Goal: Information Seeking & Learning: Understand process/instructions

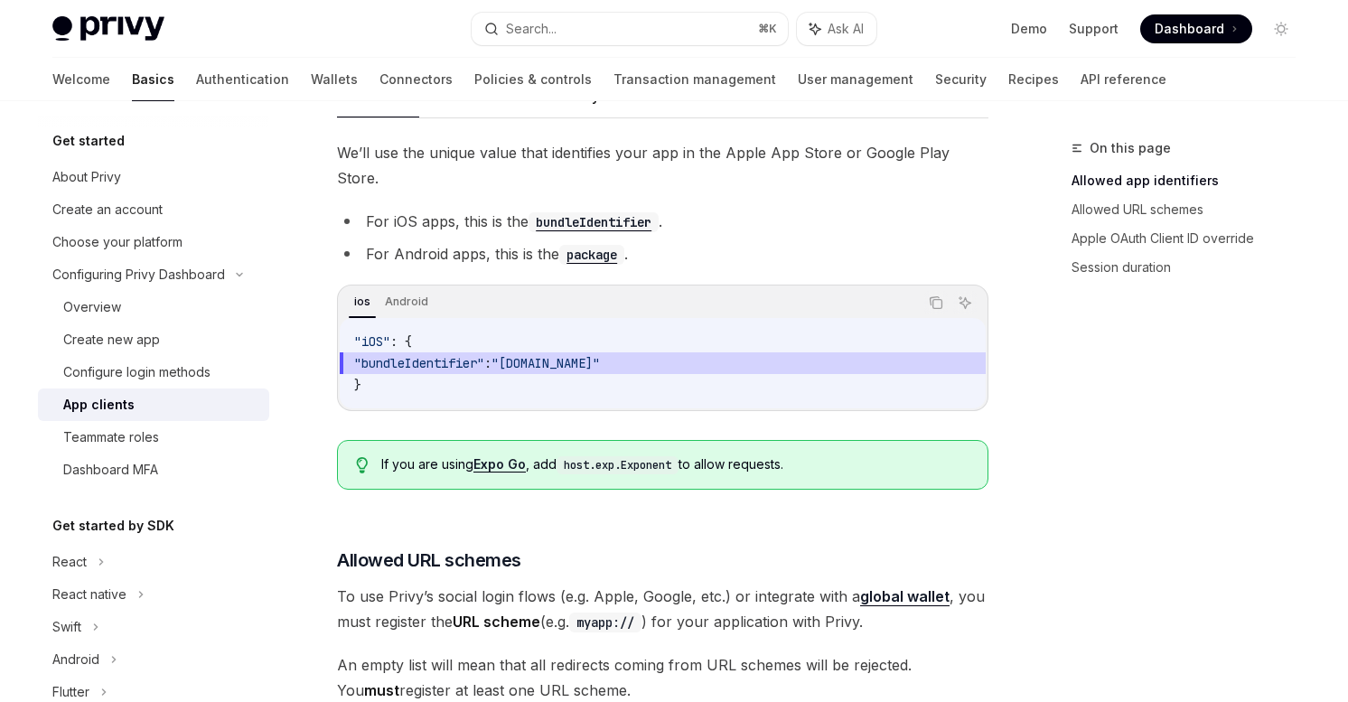
scroll to position [629, 0]
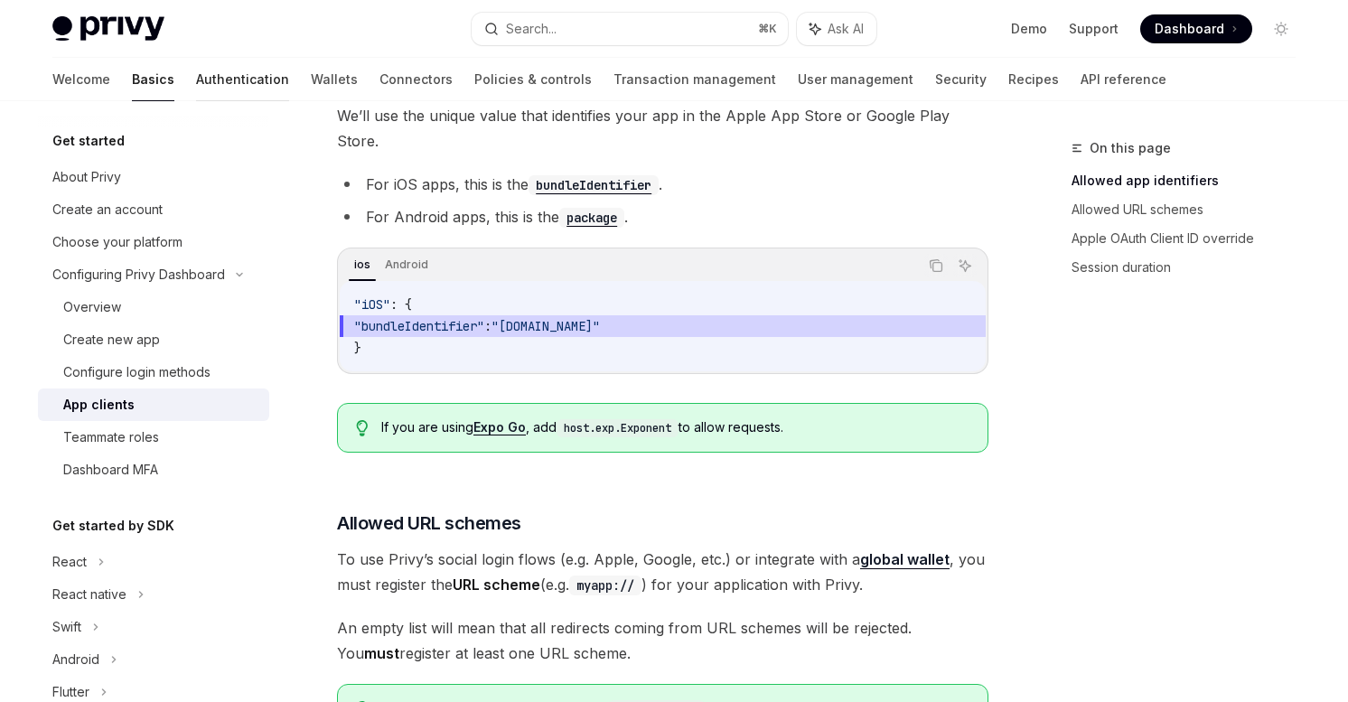
click at [196, 82] on link "Authentication" at bounding box center [242, 79] width 93 height 43
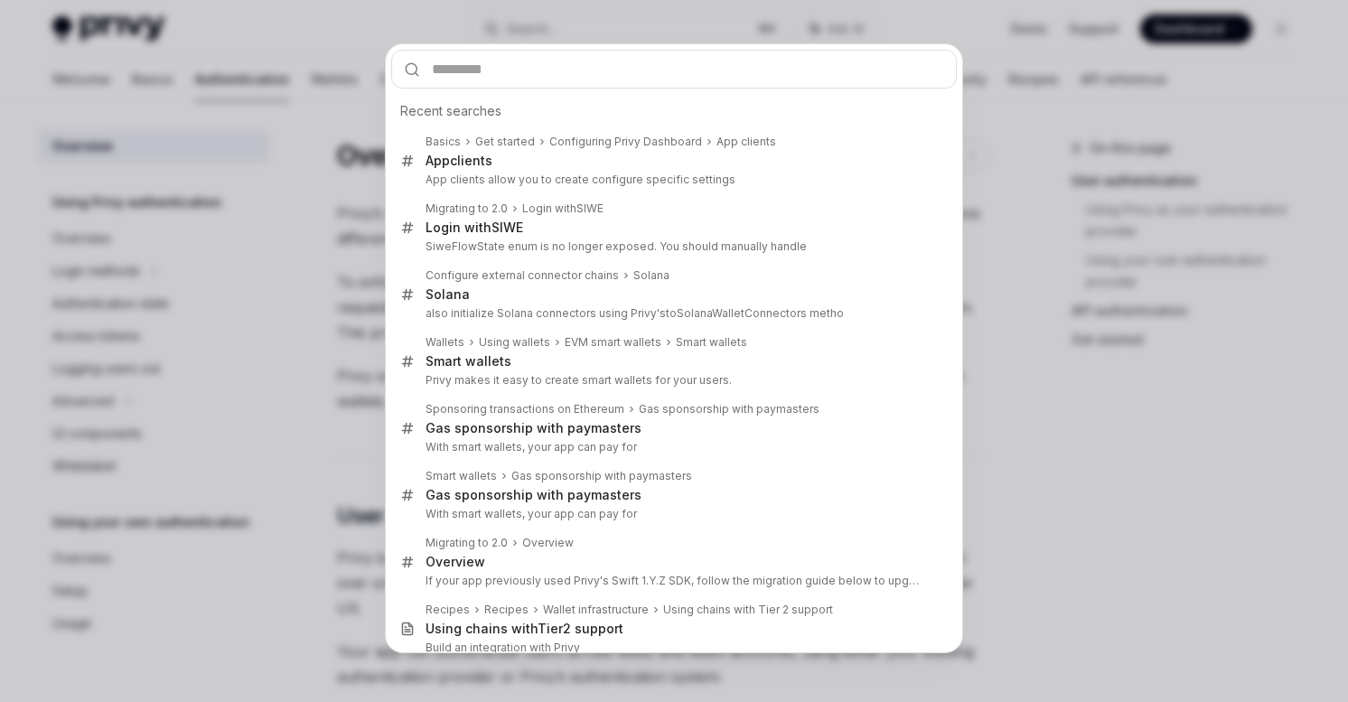
type textarea "*"
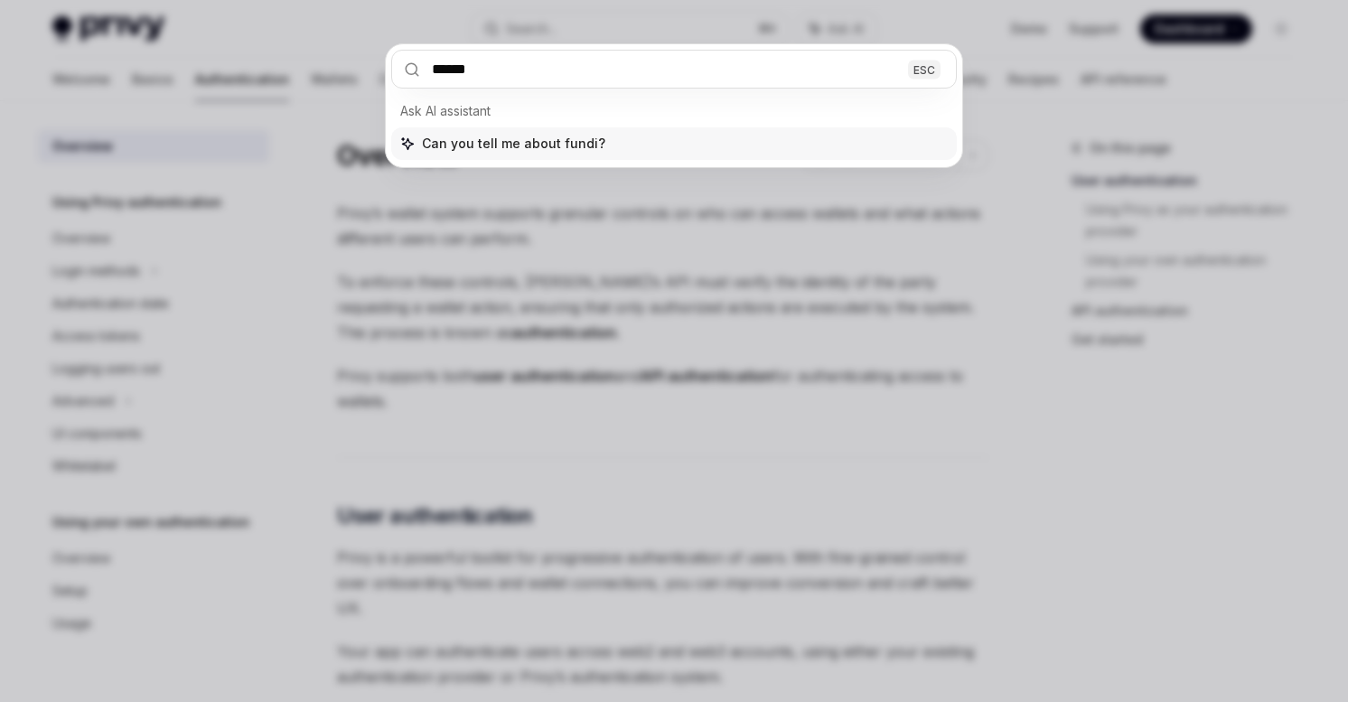
type input "*******"
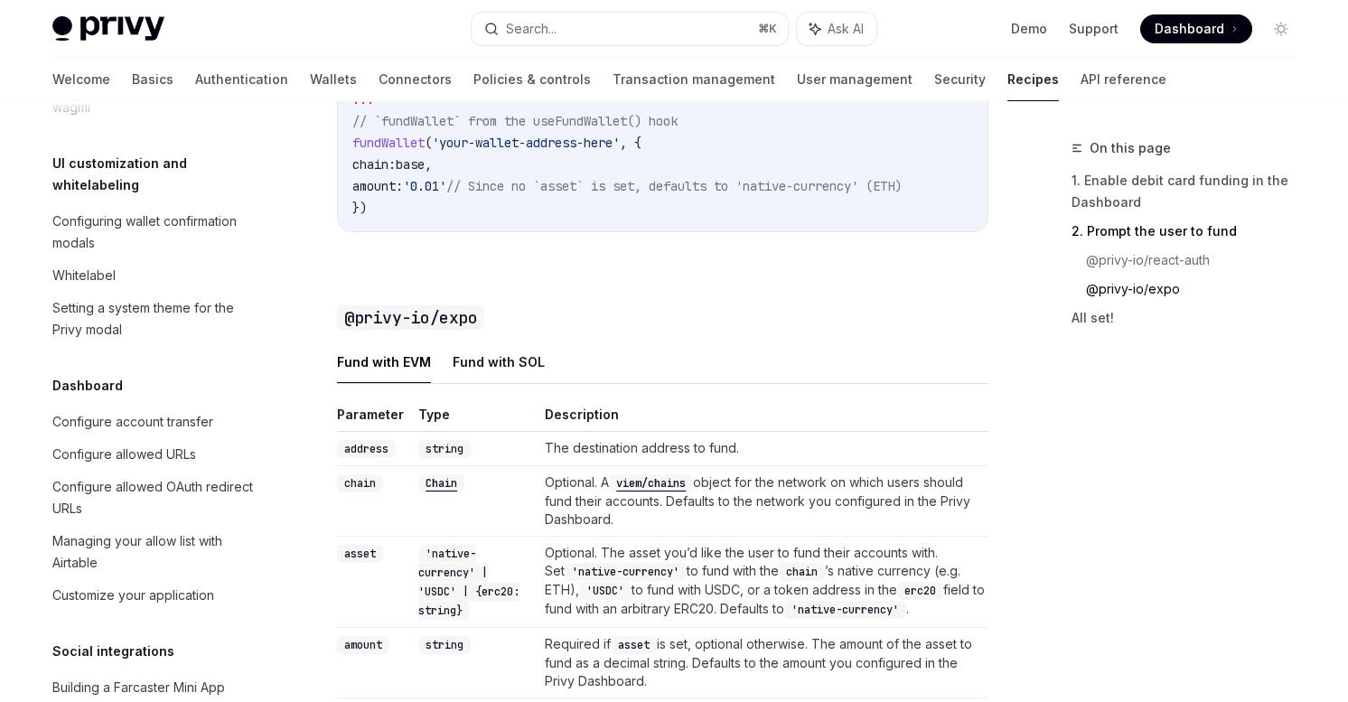
scroll to position [767, 0]
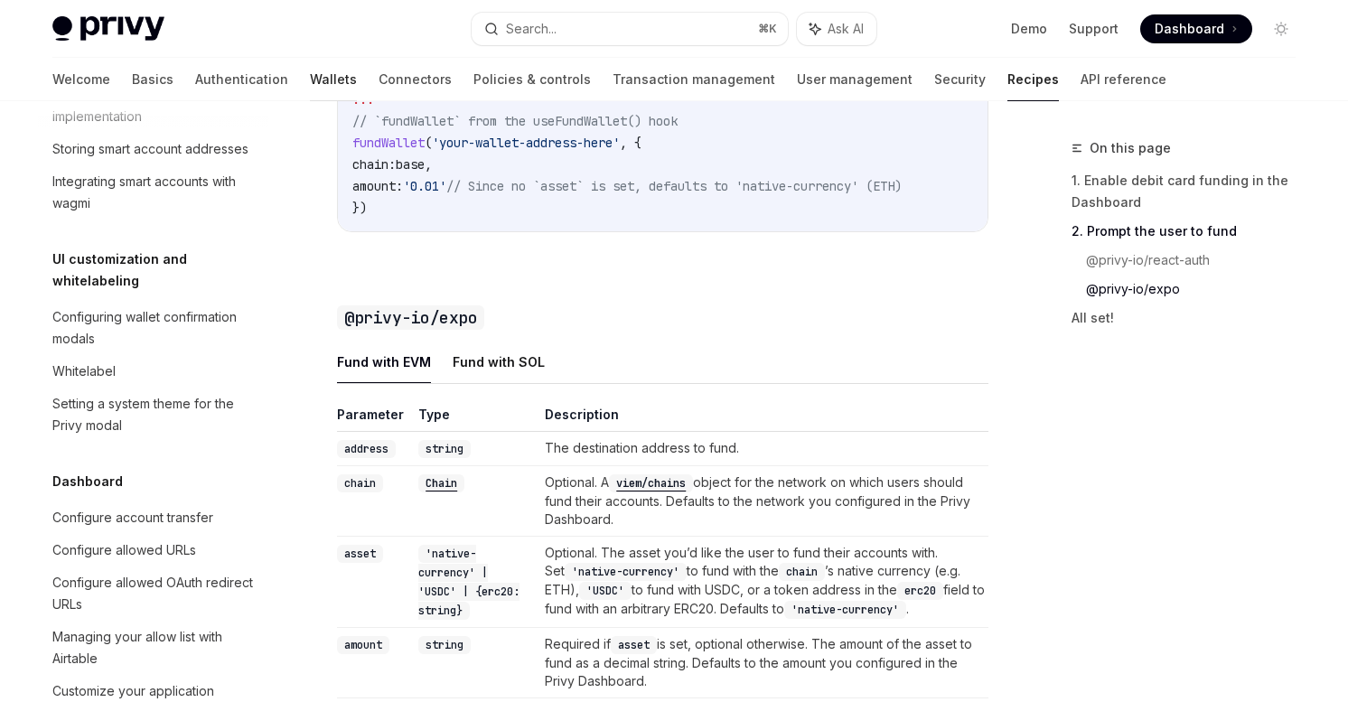
click at [310, 84] on link "Wallets" at bounding box center [333, 79] width 47 height 43
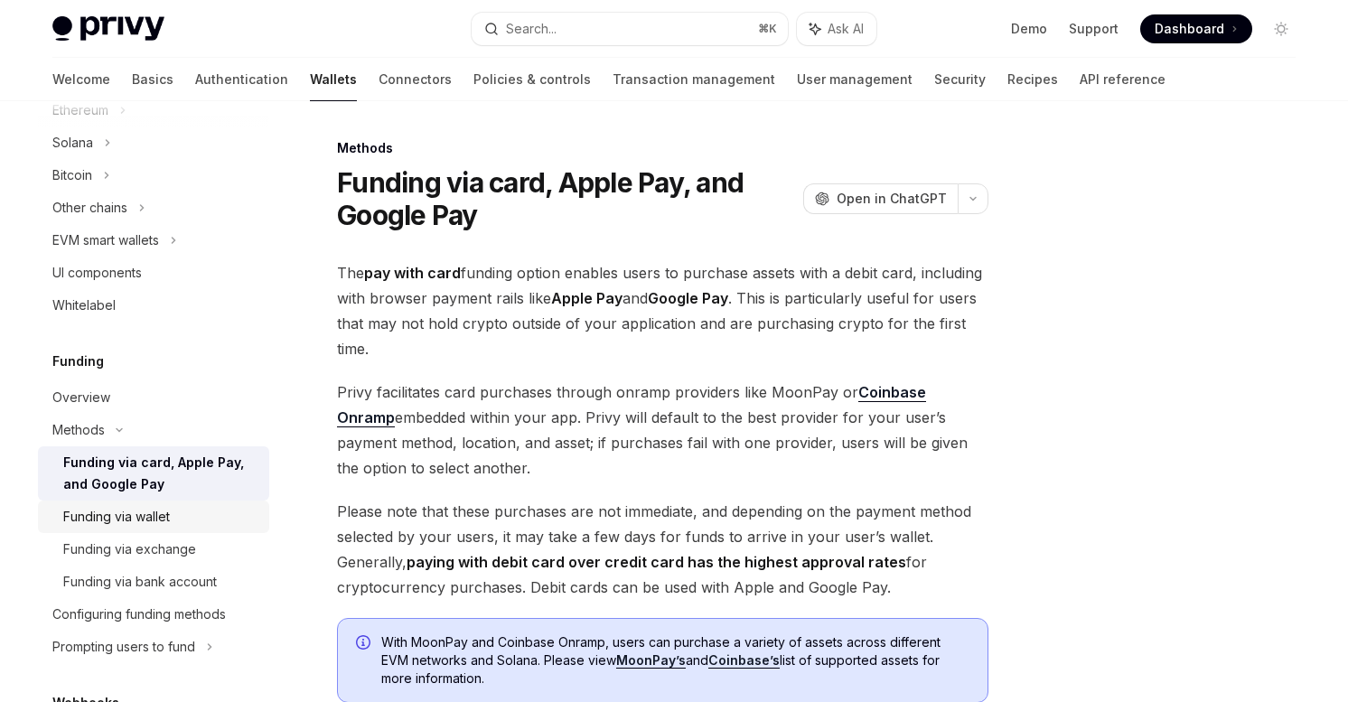
scroll to position [555, 0]
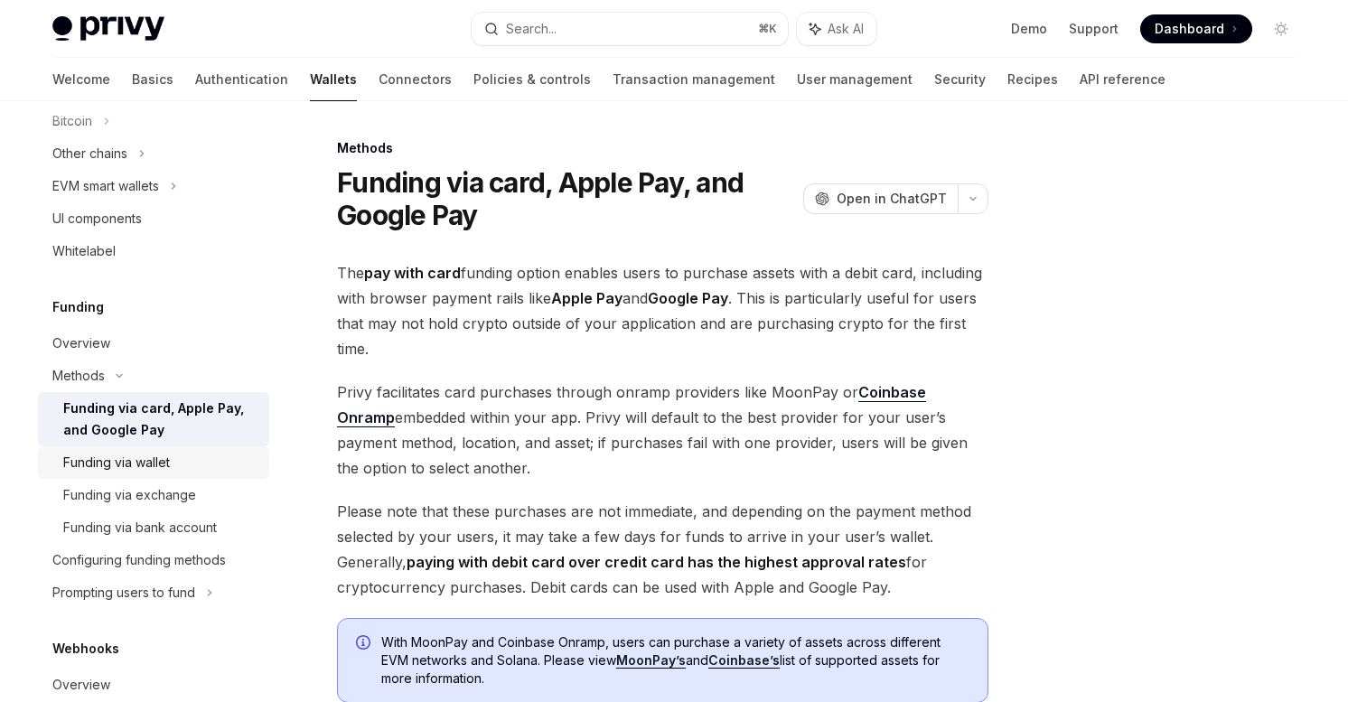
click at [221, 472] on div "Funding via wallet" at bounding box center [160, 463] width 195 height 22
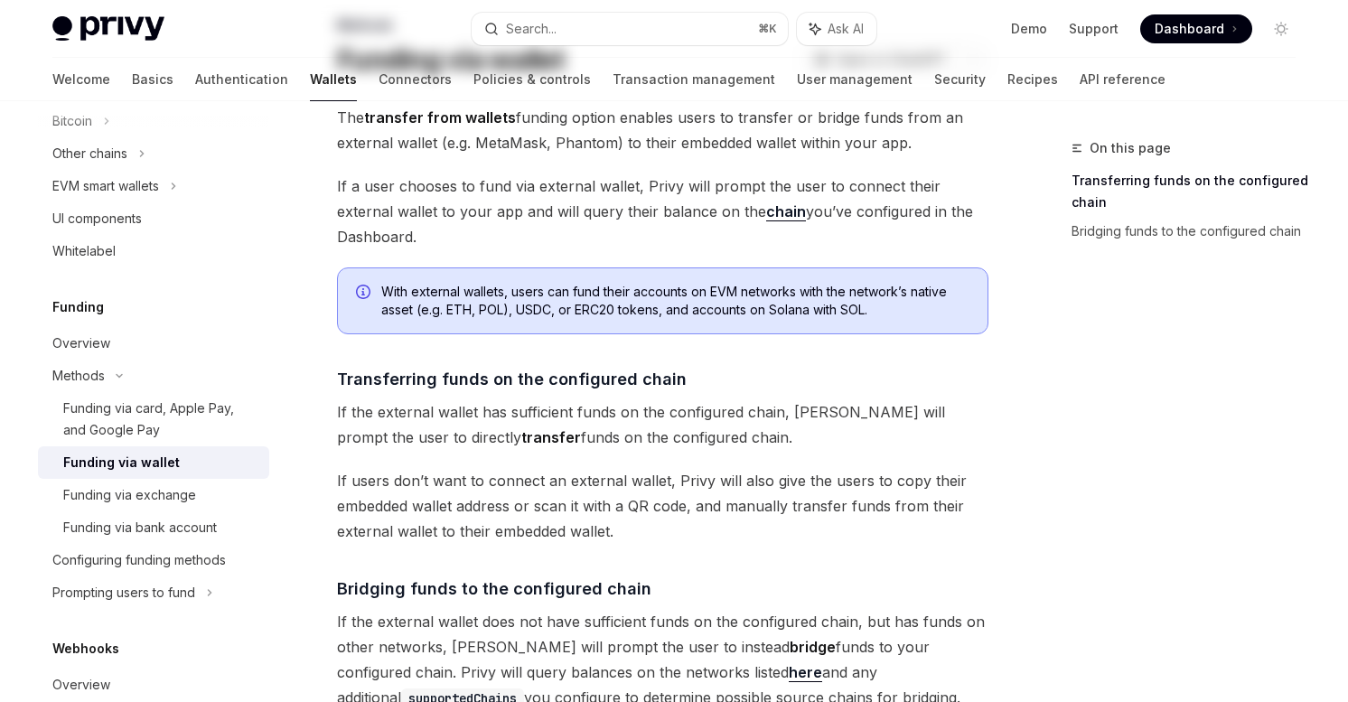
scroll to position [150, 0]
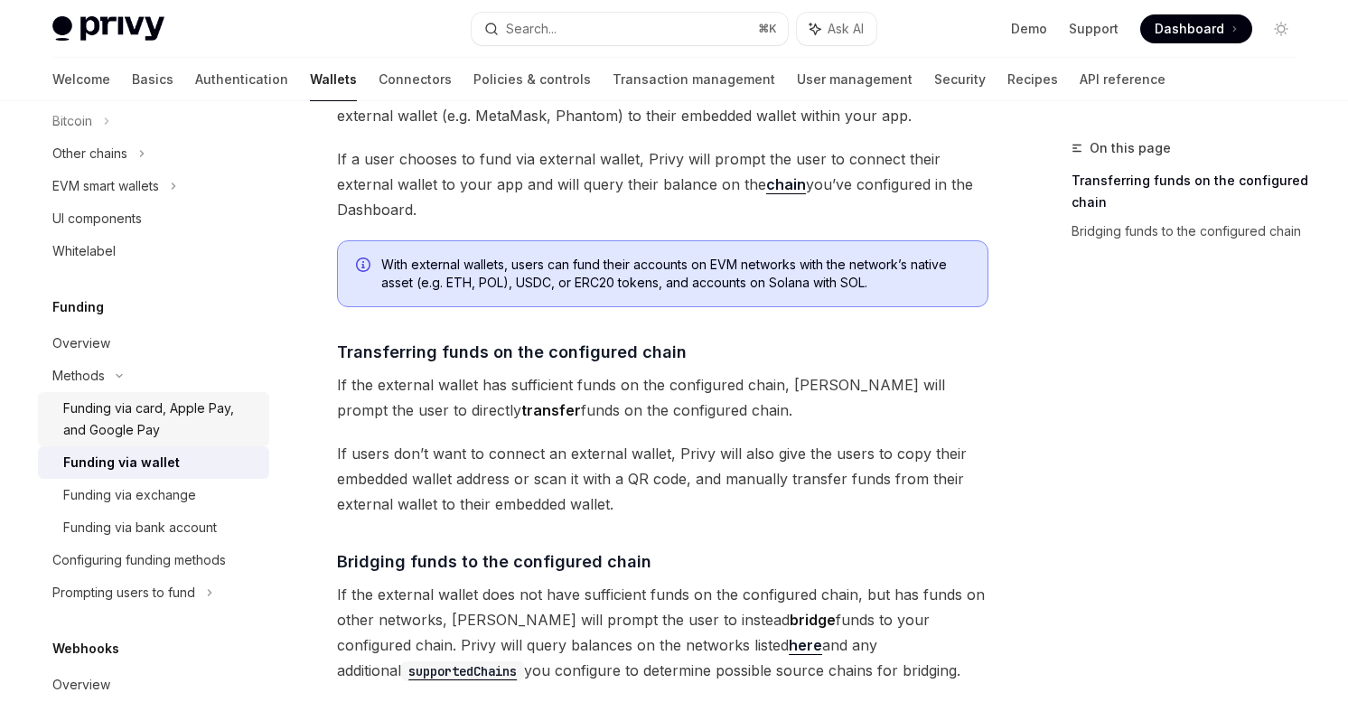
click at [122, 406] on div "Funding via card, Apple Pay, and Google Pay" at bounding box center [160, 418] width 195 height 43
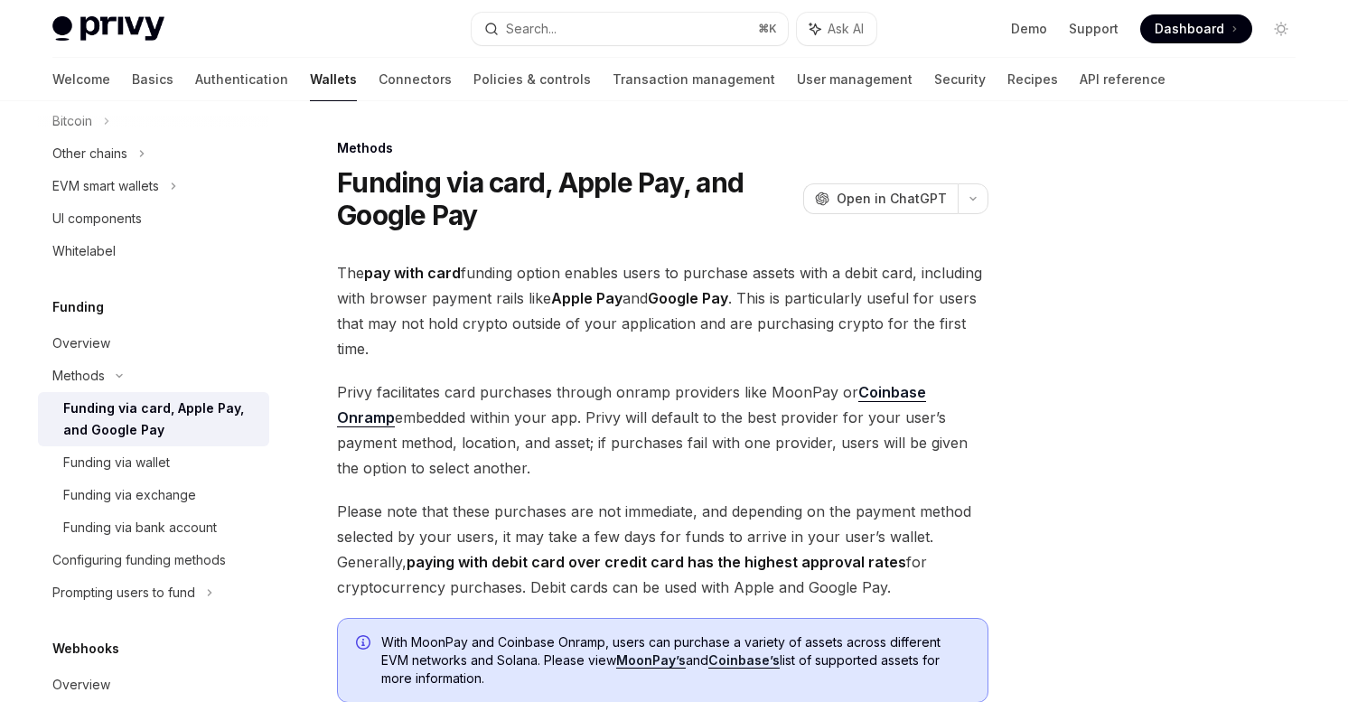
scroll to position [416, 0]
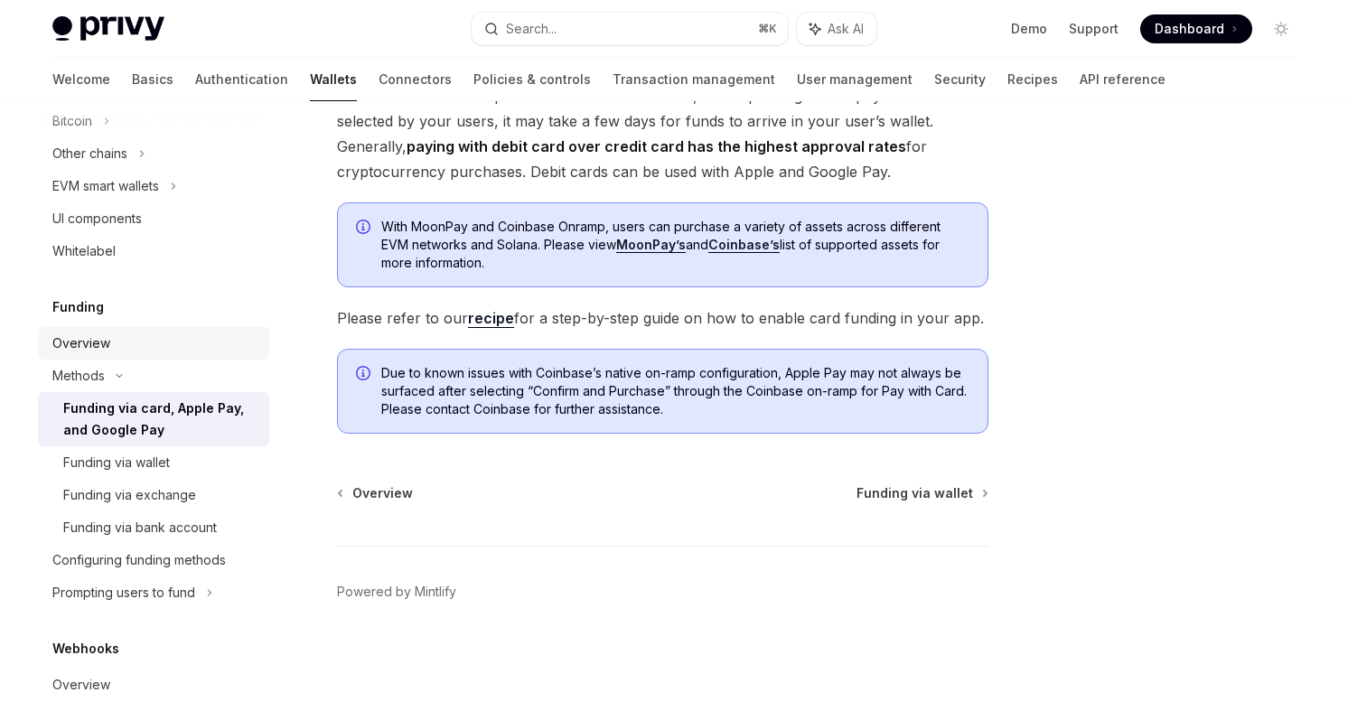
click at [138, 349] on div "Overview" at bounding box center [155, 343] width 206 height 22
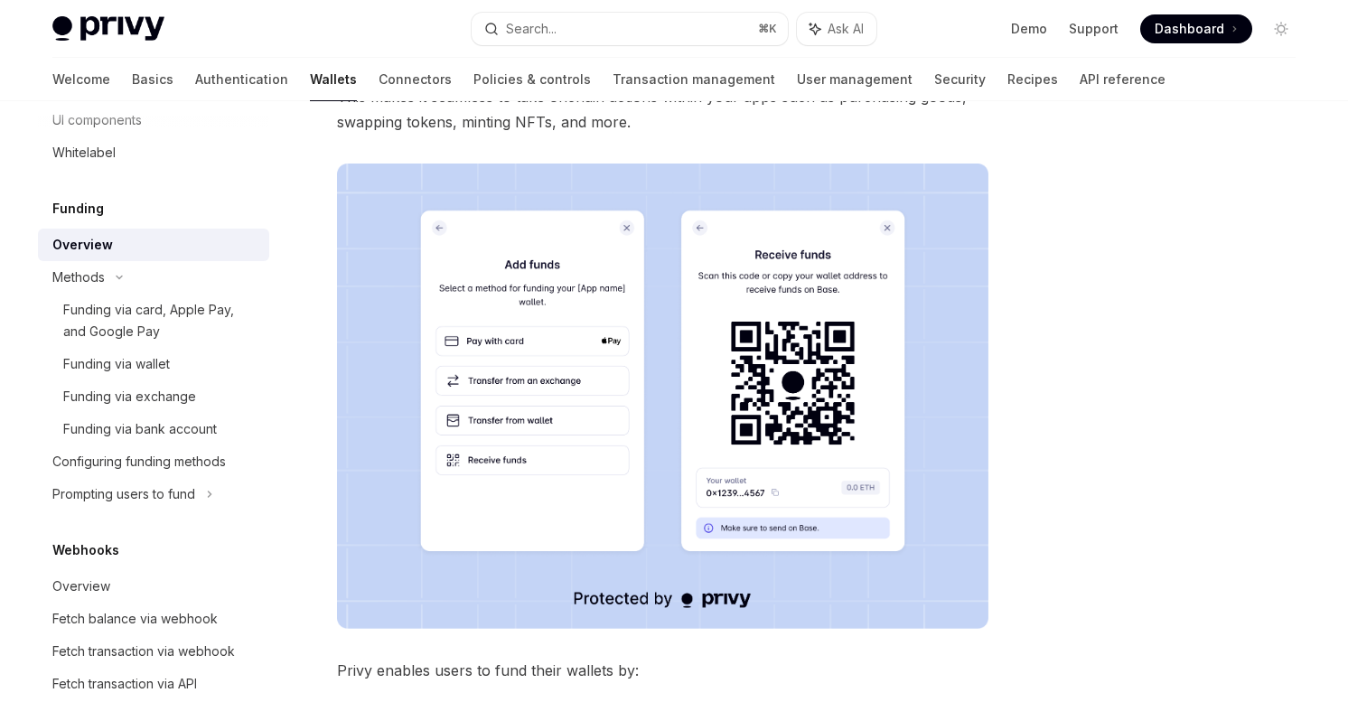
scroll to position [715, 0]
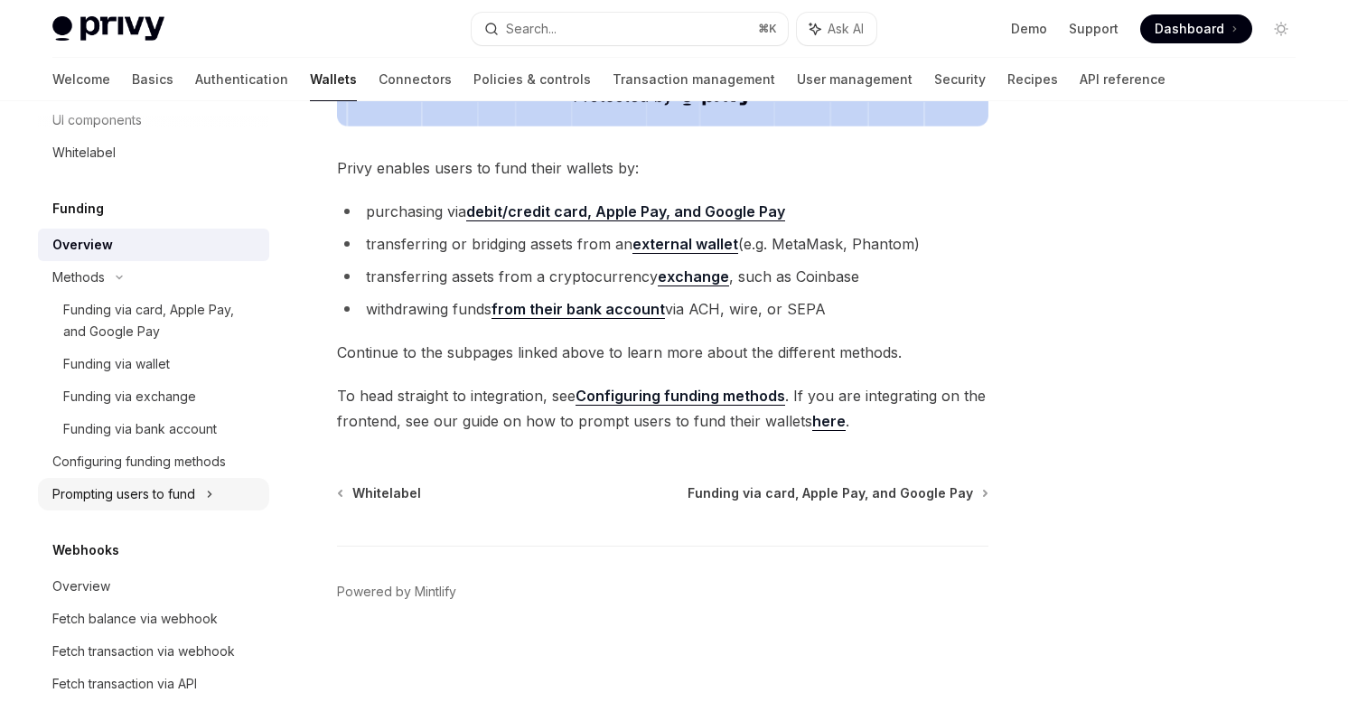
click at [122, 66] on div "Prompting users to fund" at bounding box center [89, 55] width 75 height 22
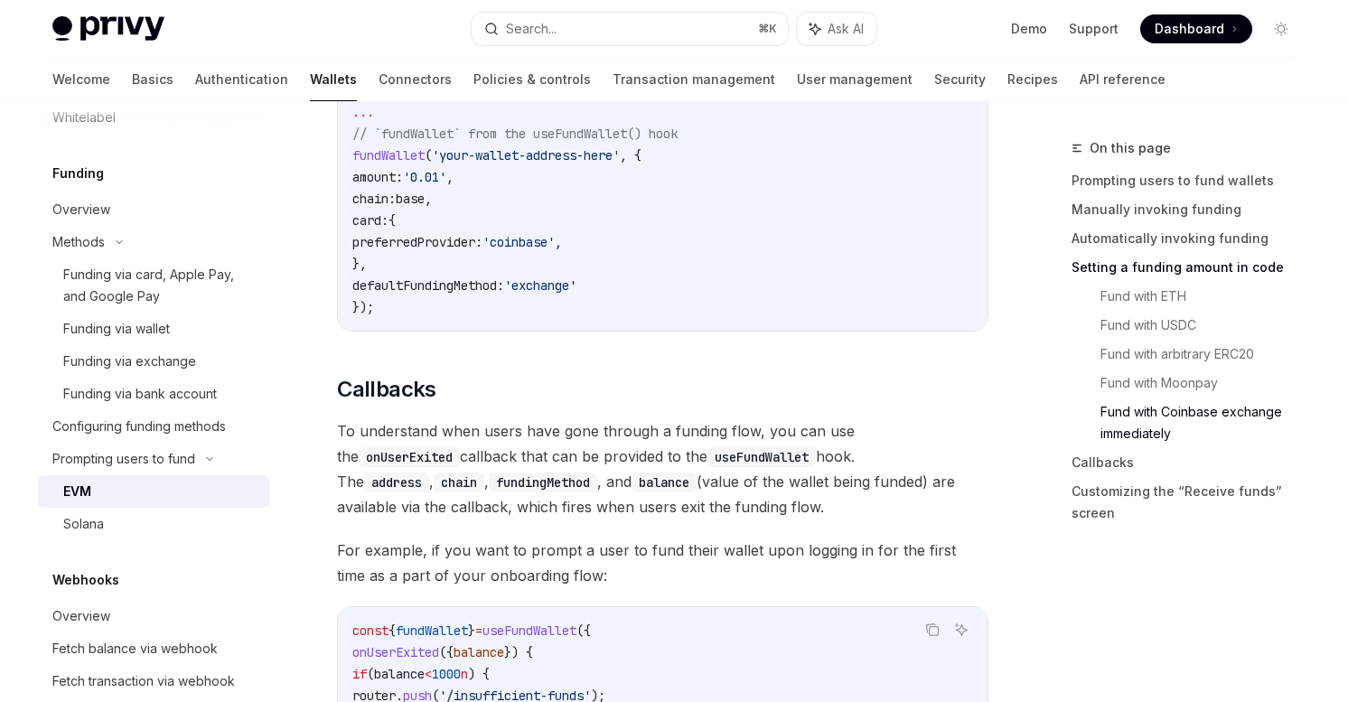
scroll to position [3772, 0]
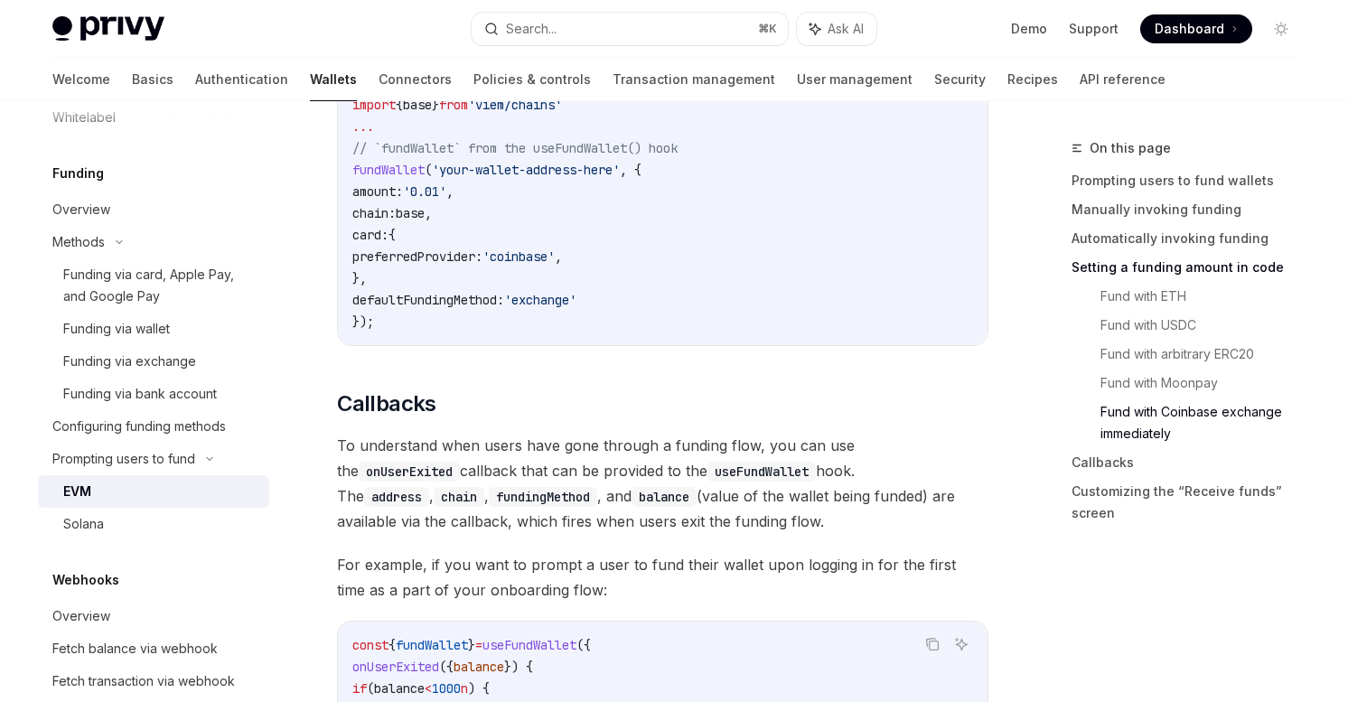
click at [425, 265] on span "preferredProvider:" at bounding box center [417, 256] width 130 height 16
copy span "preferredProvider"
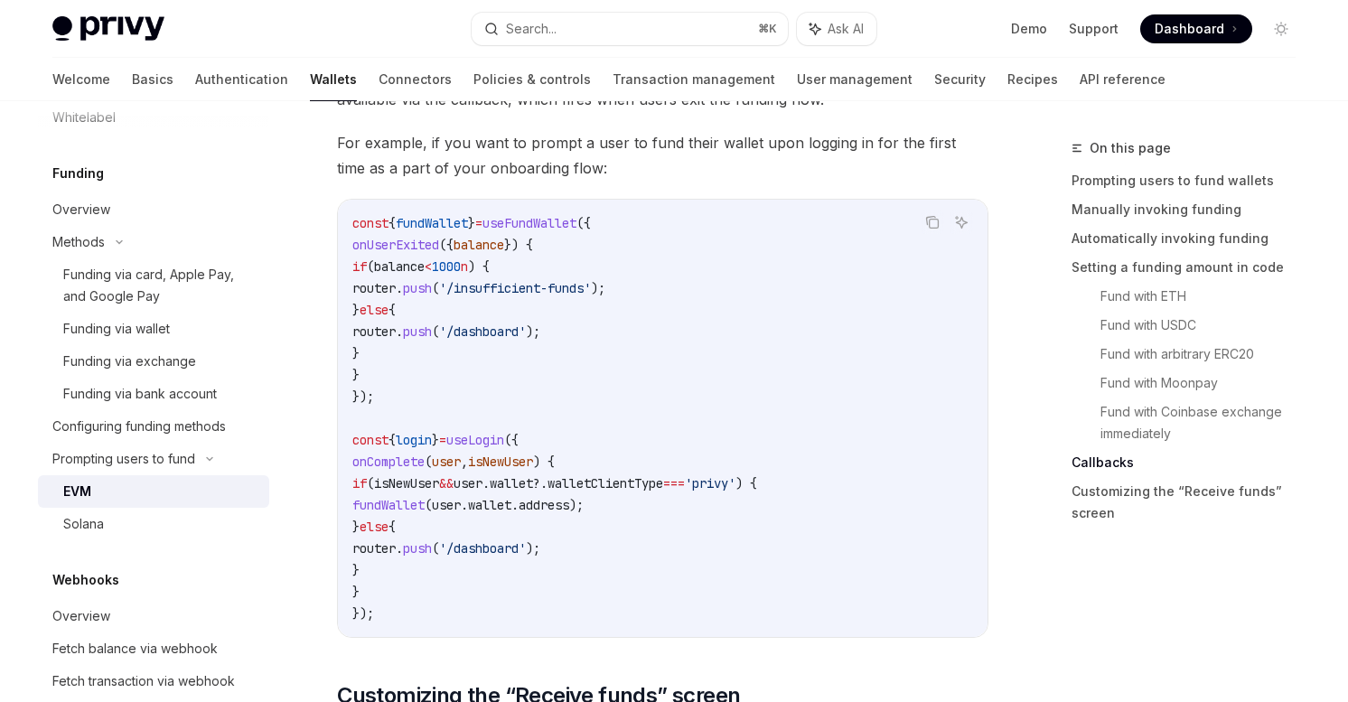
scroll to position [4140, 0]
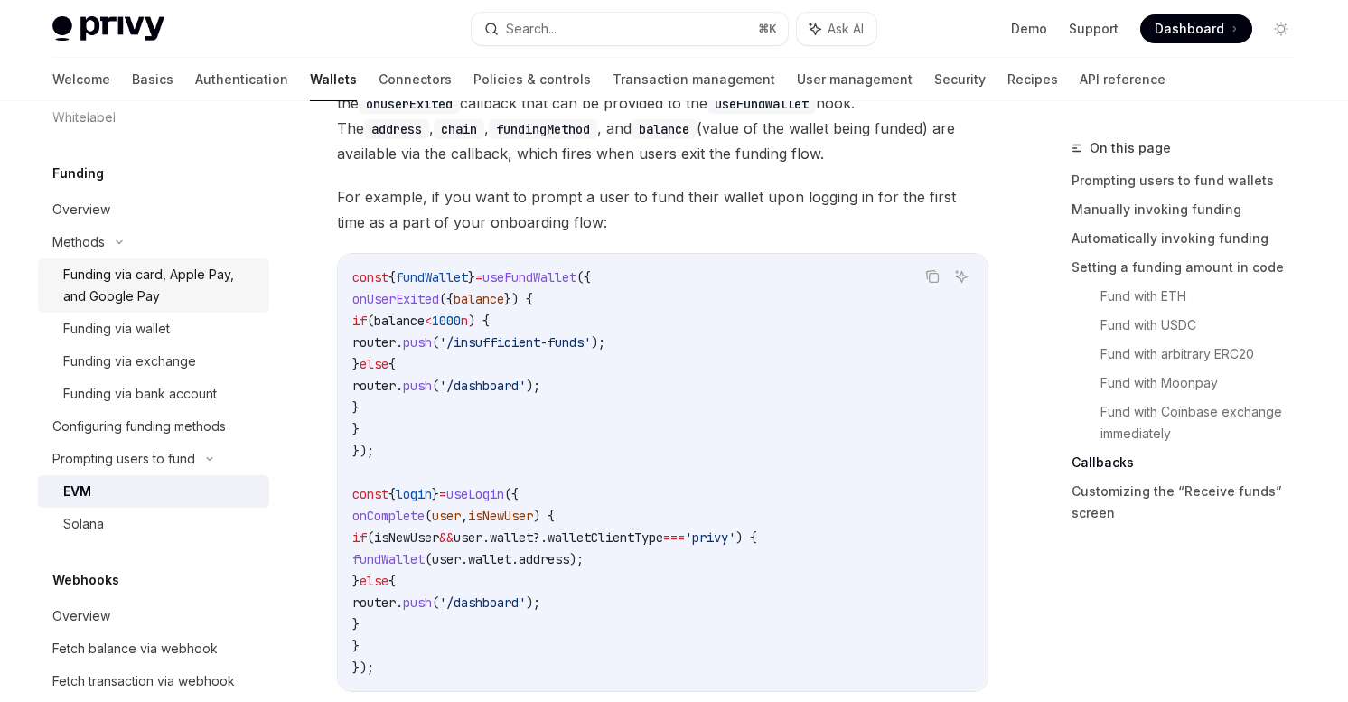
click at [126, 277] on div "Funding via card, Apple Pay, and Google Pay" at bounding box center [160, 285] width 195 height 43
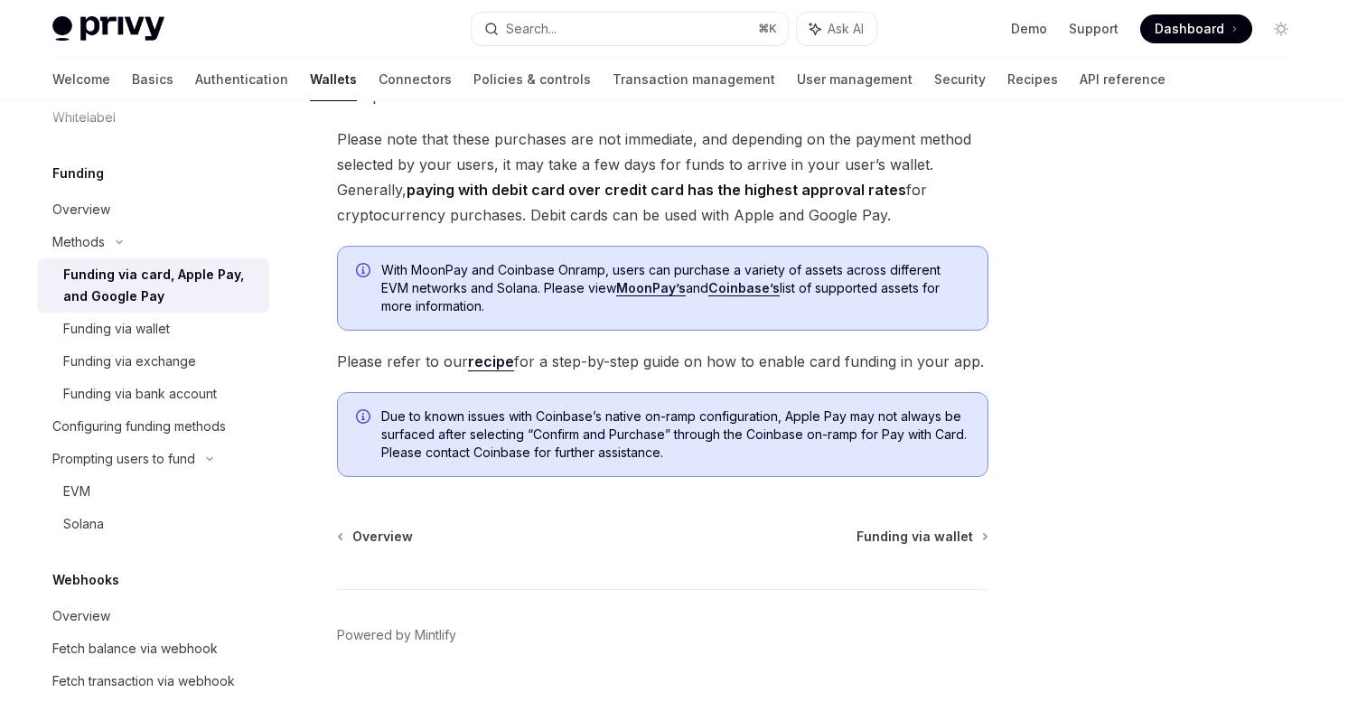
scroll to position [382, 0]
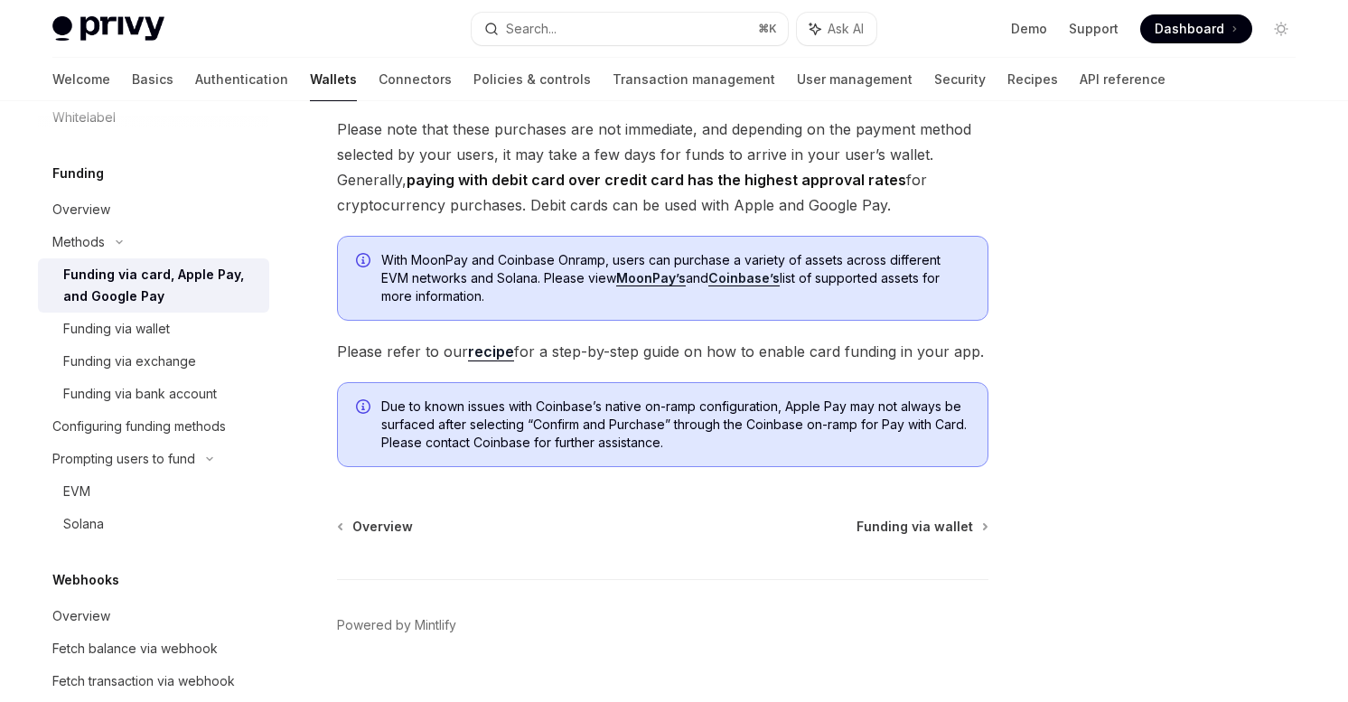
click at [499, 350] on link "recipe" at bounding box center [491, 351] width 46 height 19
type textarea "*"
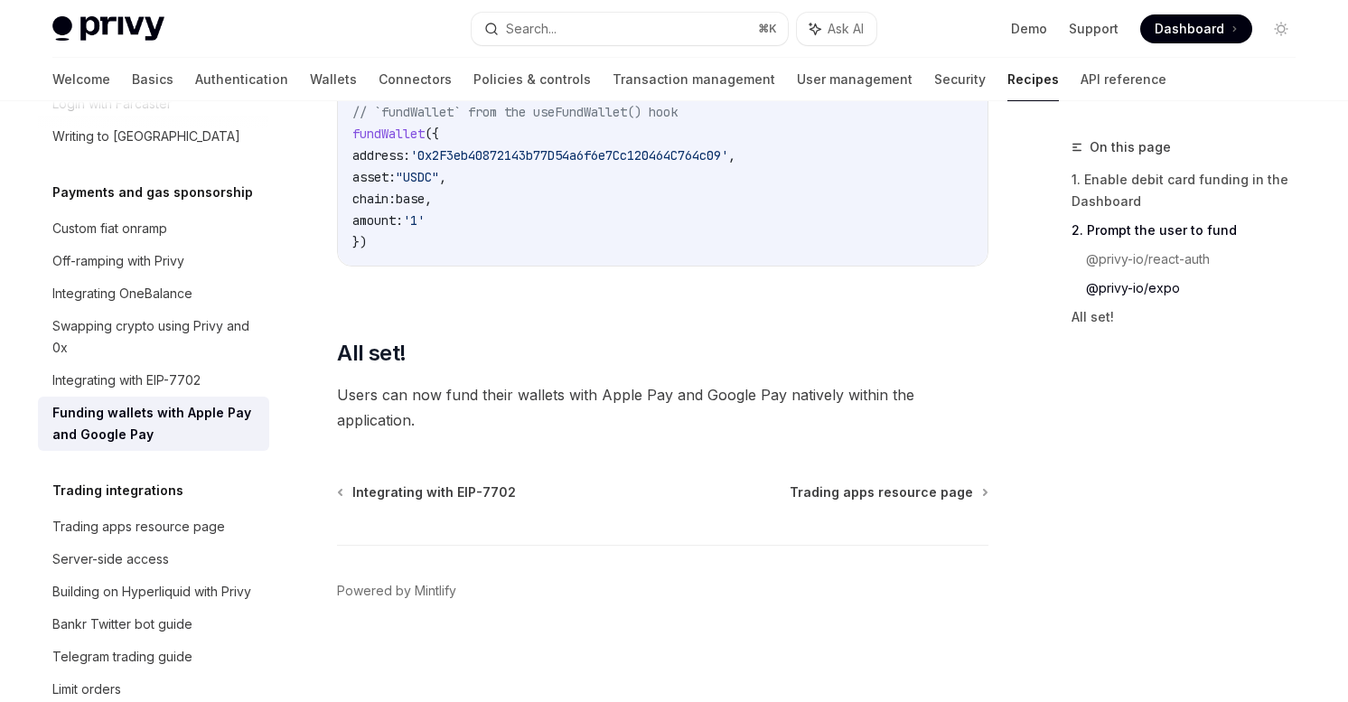
scroll to position [2405, 0]
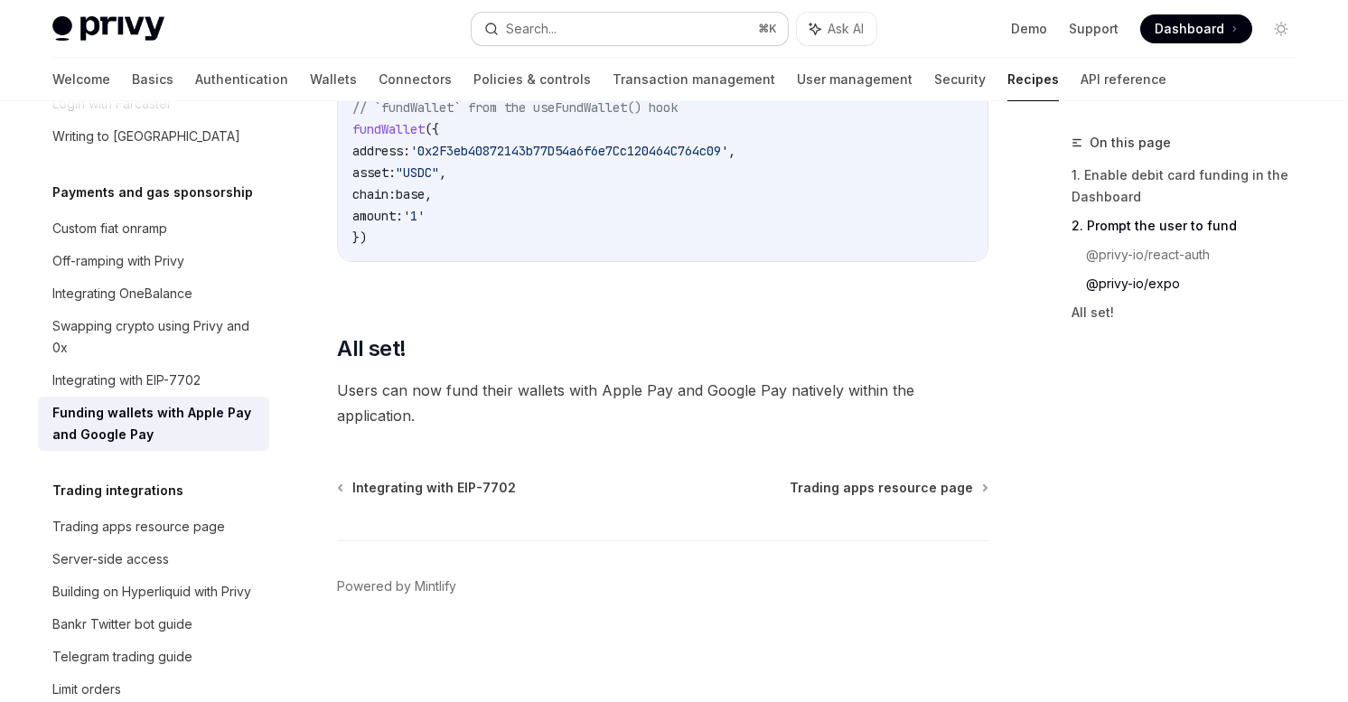
click at [549, 33] on div "Search..." at bounding box center [531, 29] width 51 height 22
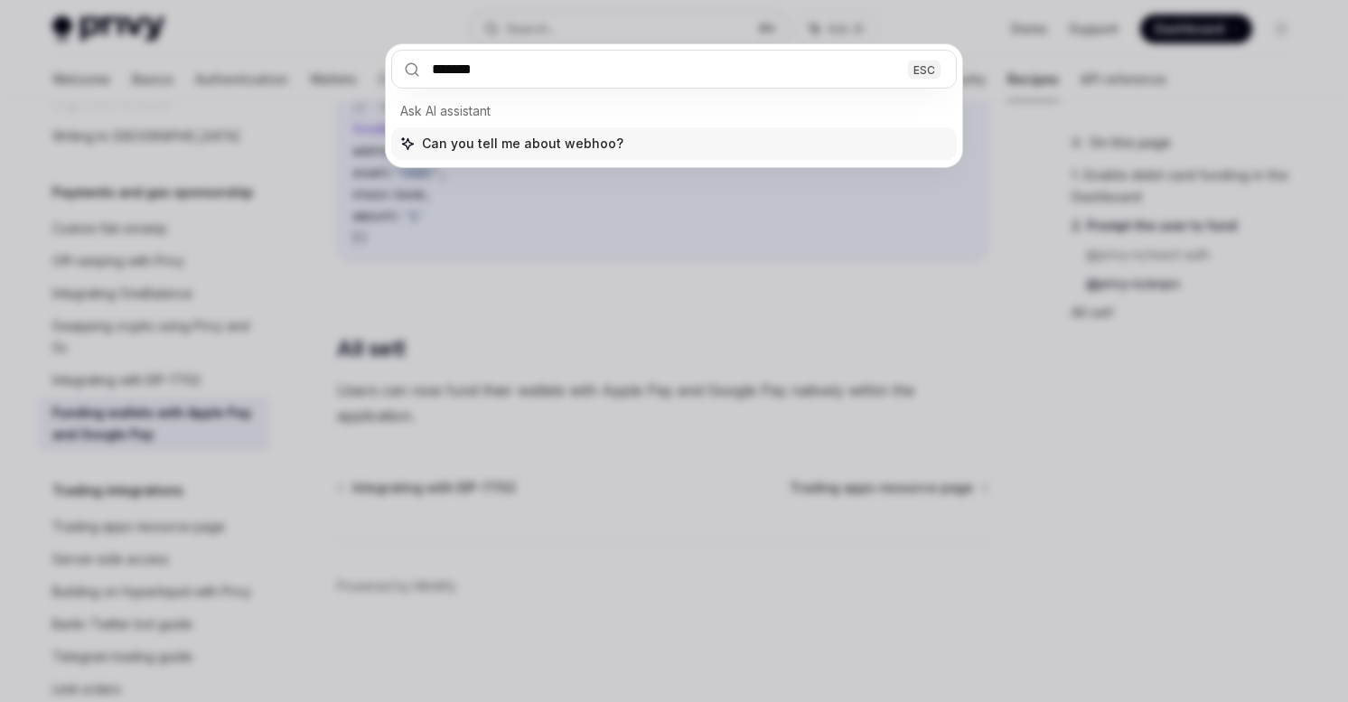
type input "********"
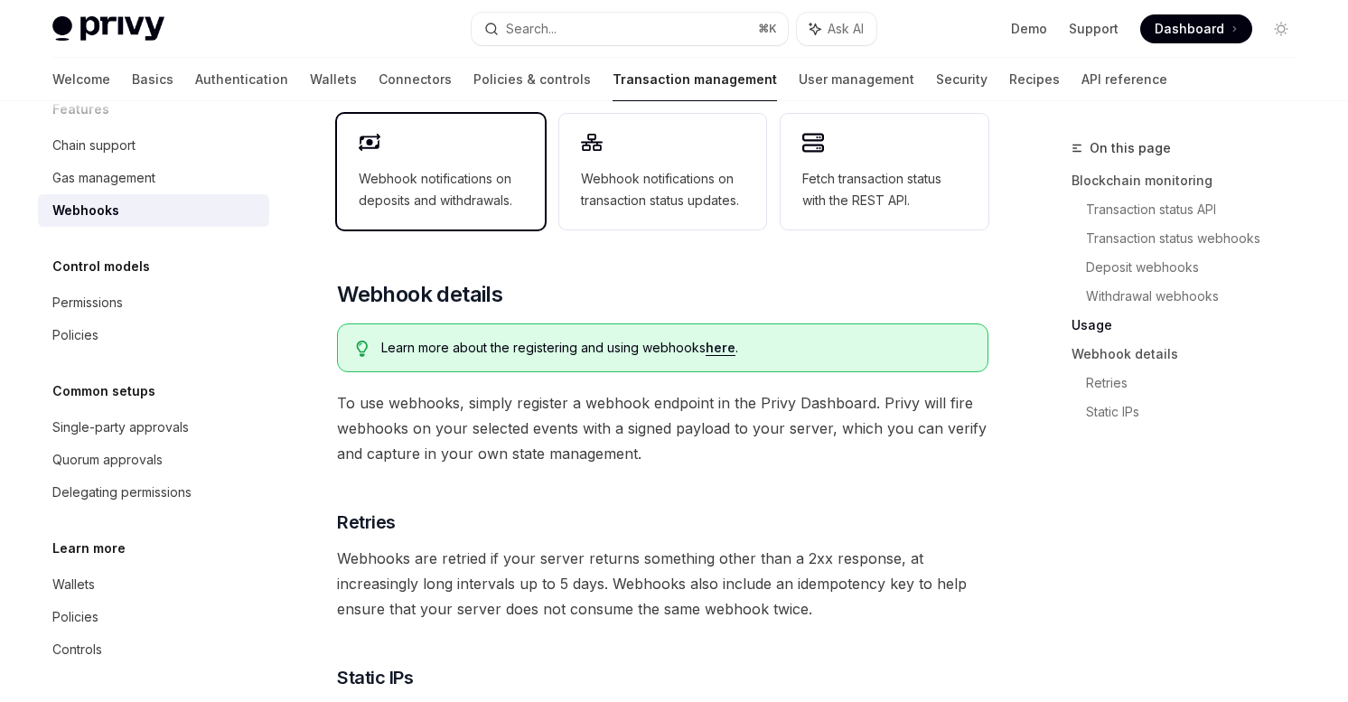
scroll to position [855, 0]
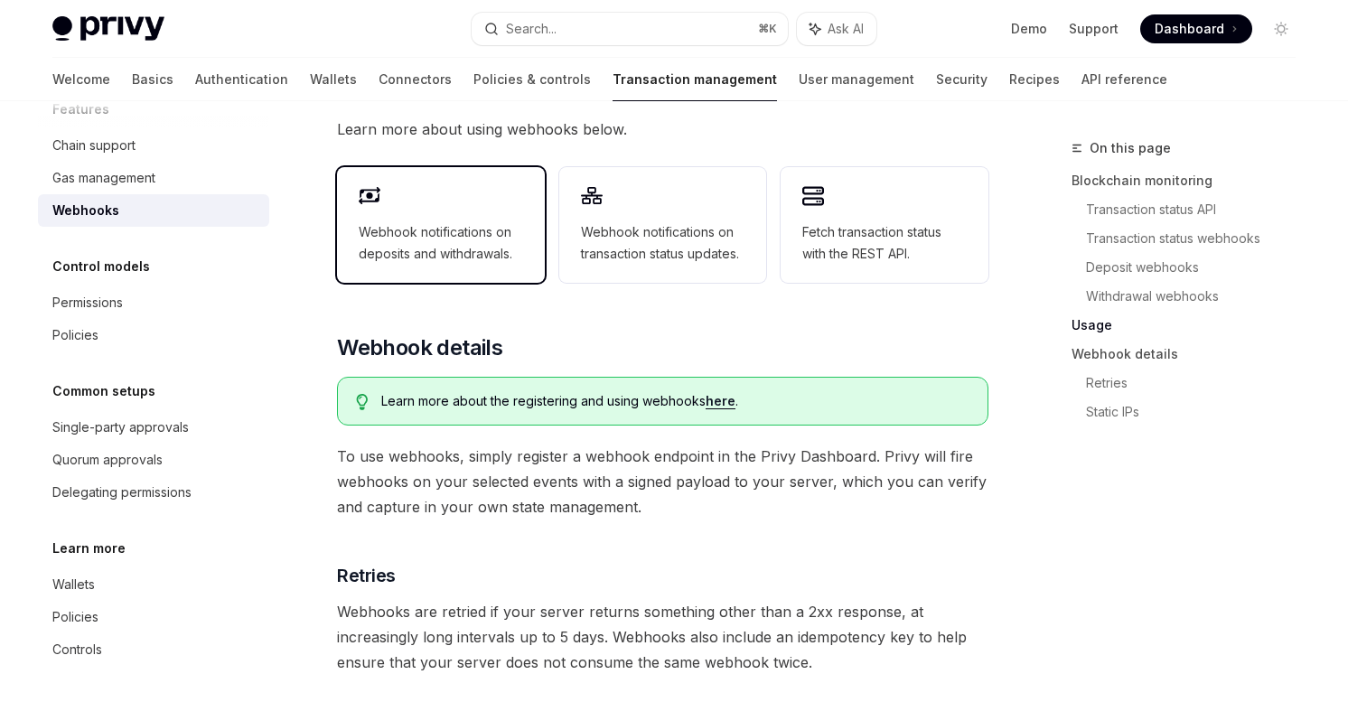
click at [462, 189] on div "Webhook notifications on deposits and withdrawals." at bounding box center [441, 225] width 208 height 116
type textarea "*"
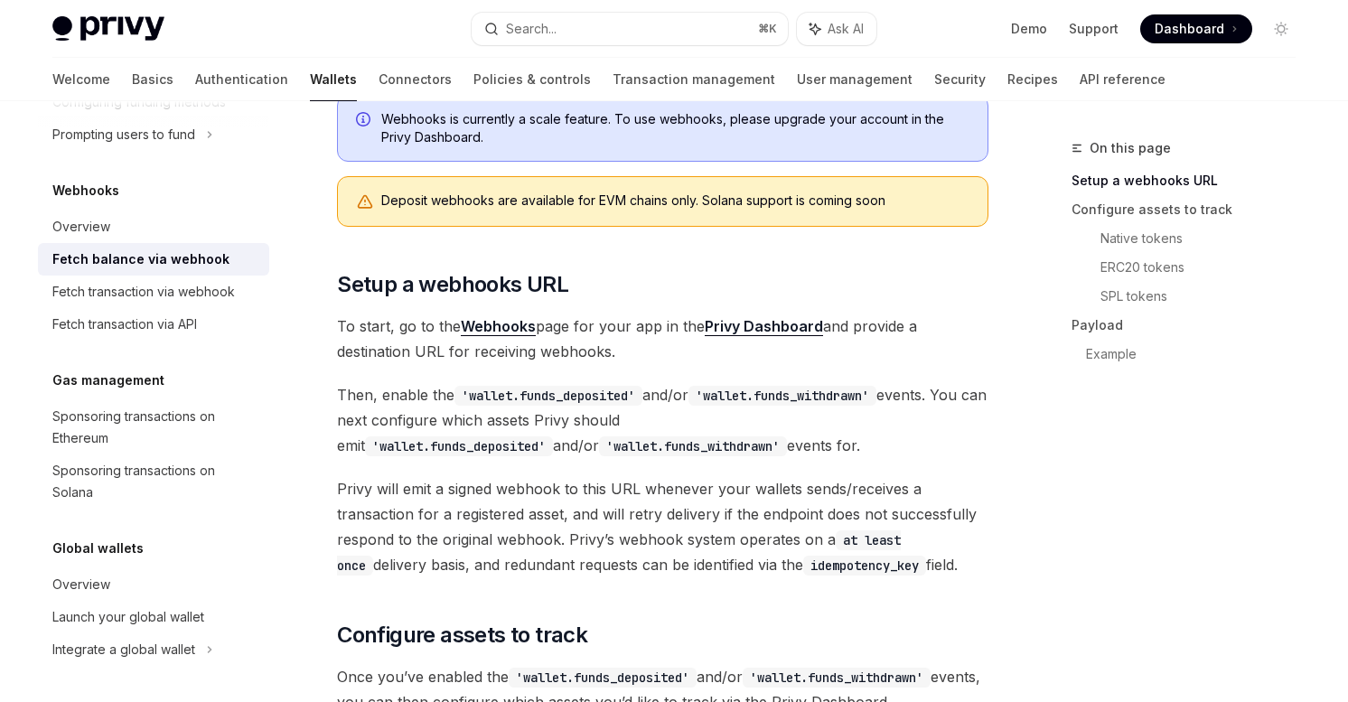
scroll to position [356, 0]
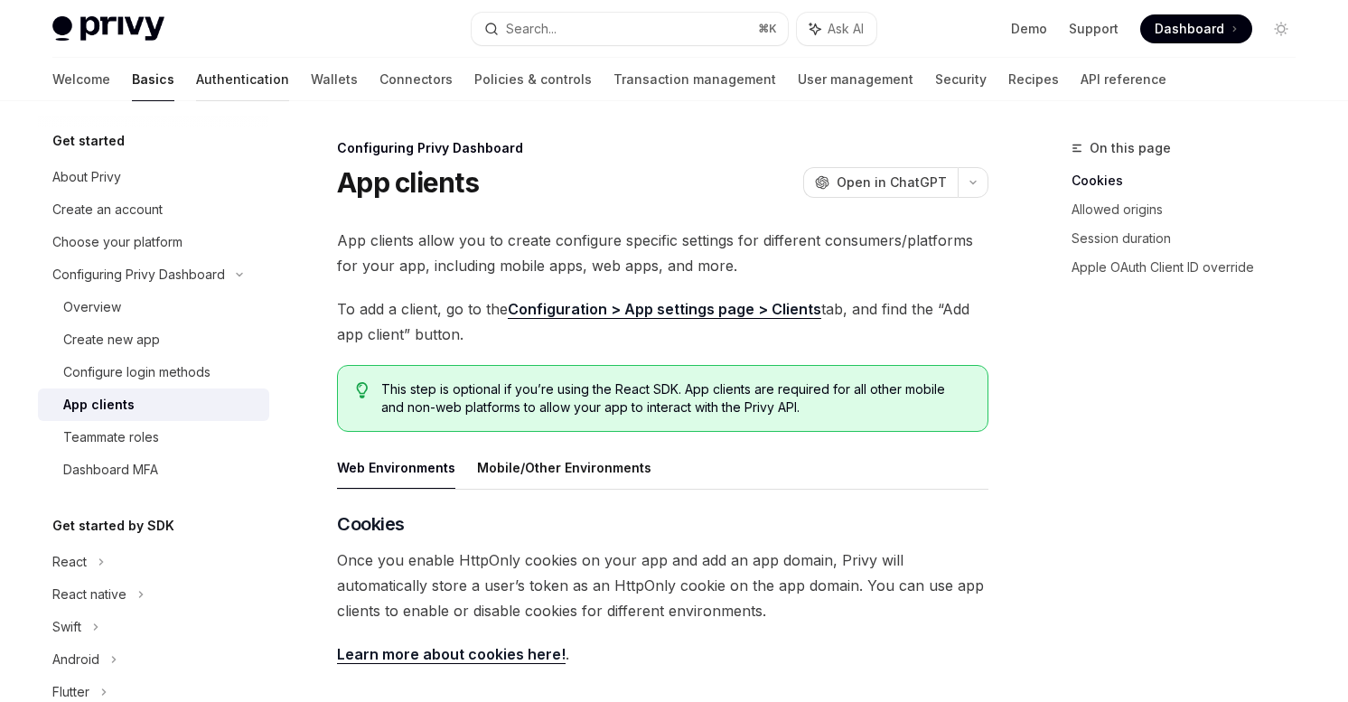
click at [196, 75] on link "Authentication" at bounding box center [242, 79] width 93 height 43
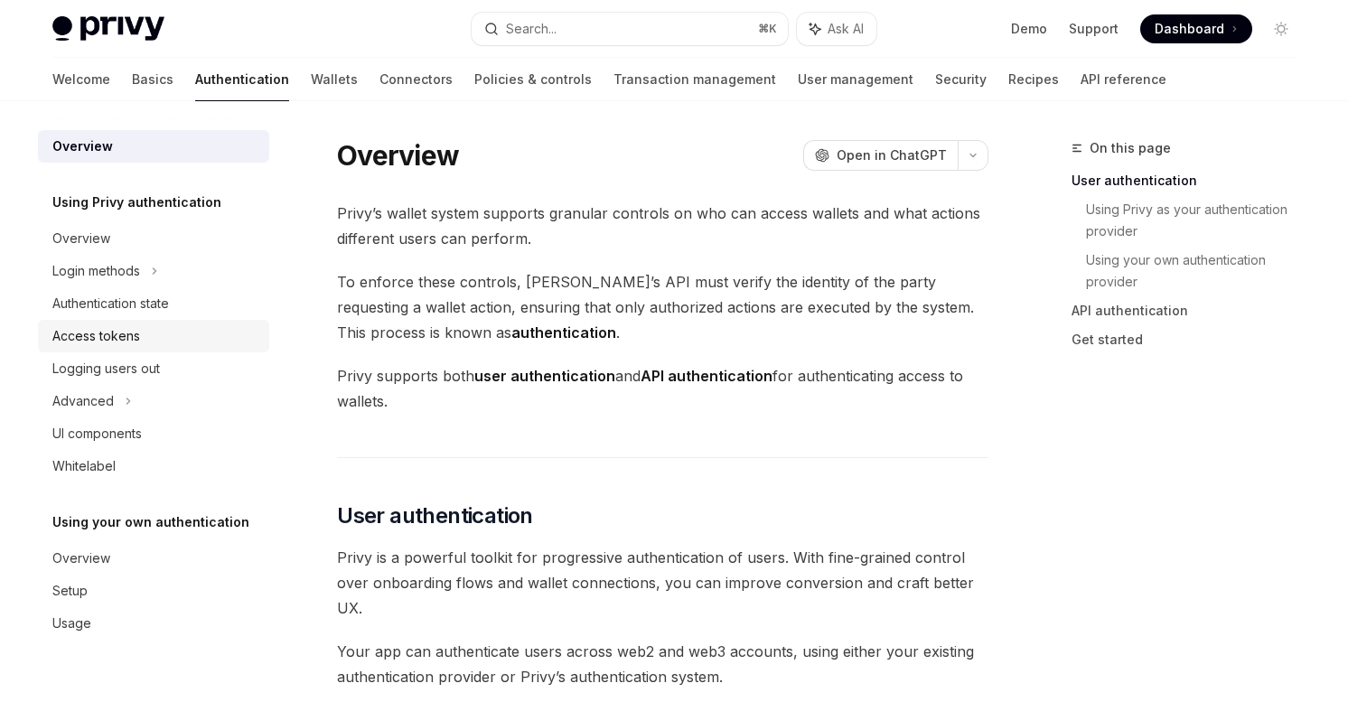
scroll to position [7, 0]
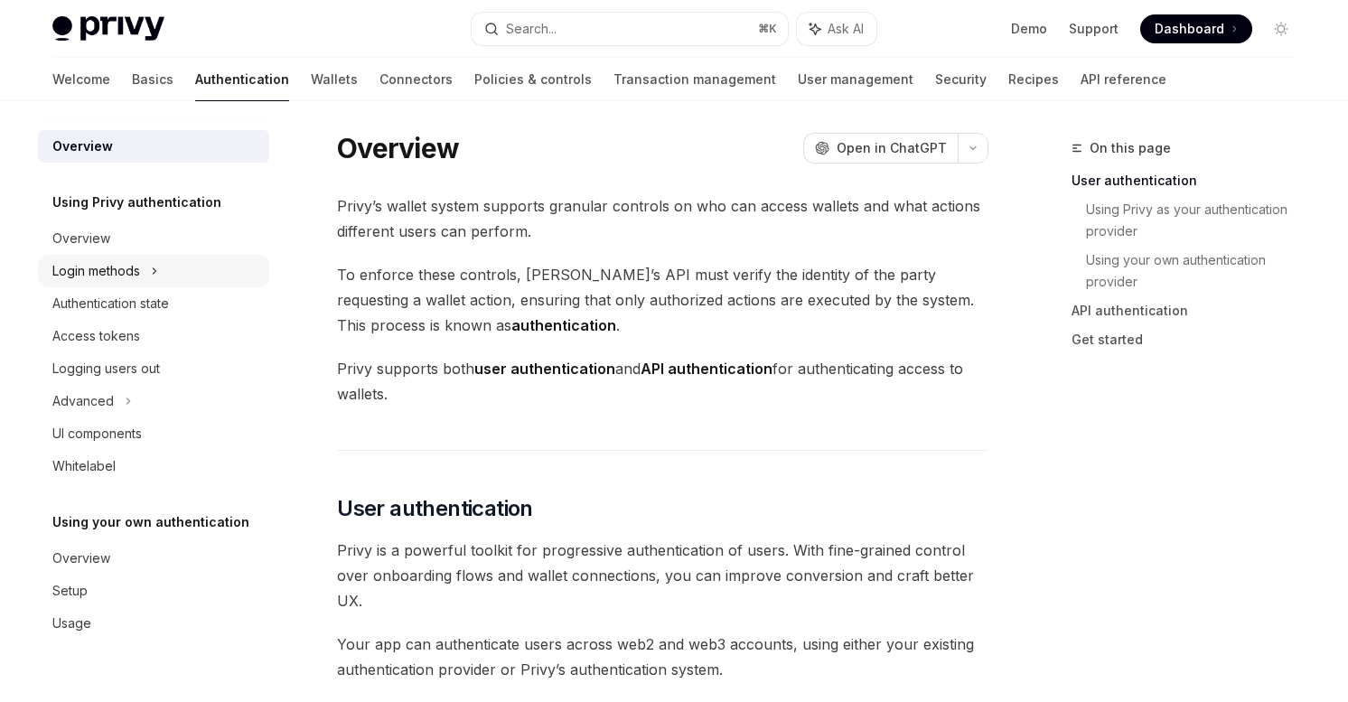
click at [173, 280] on div "Login methods" at bounding box center [153, 271] width 231 height 33
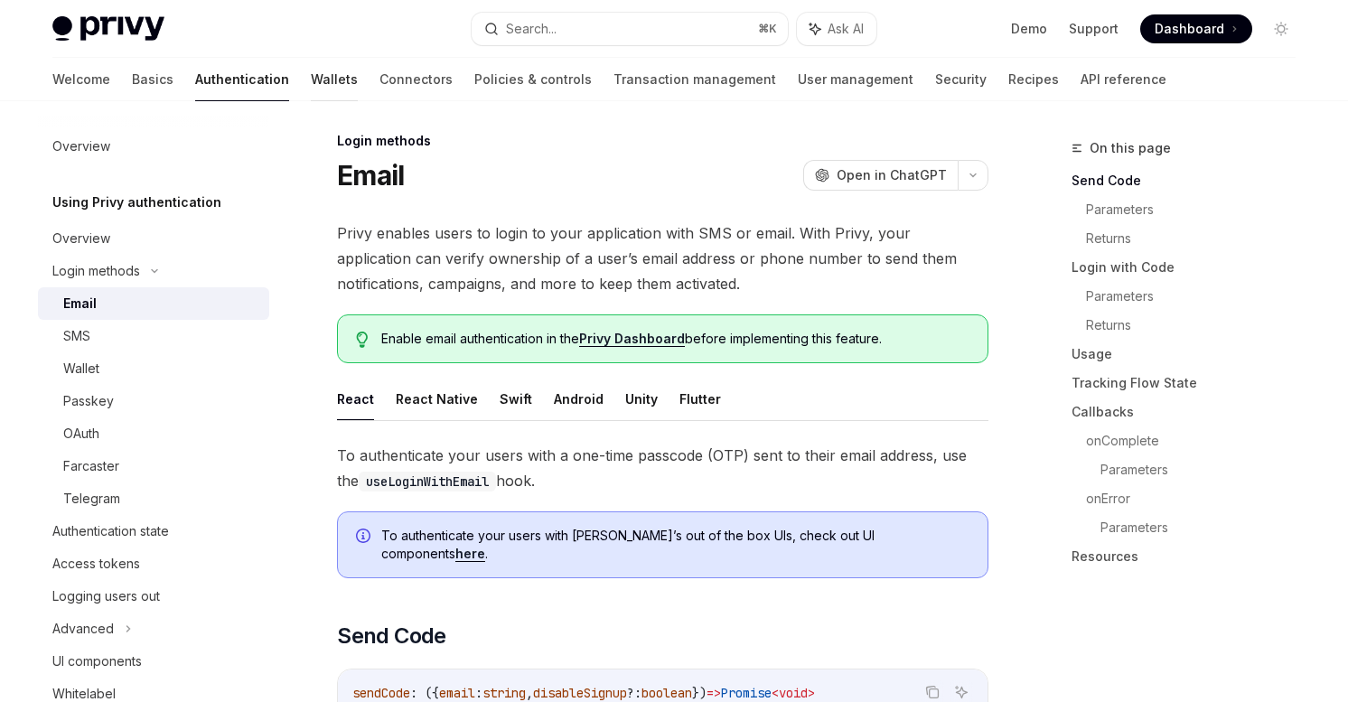
click at [311, 80] on link "Wallets" at bounding box center [334, 79] width 47 height 43
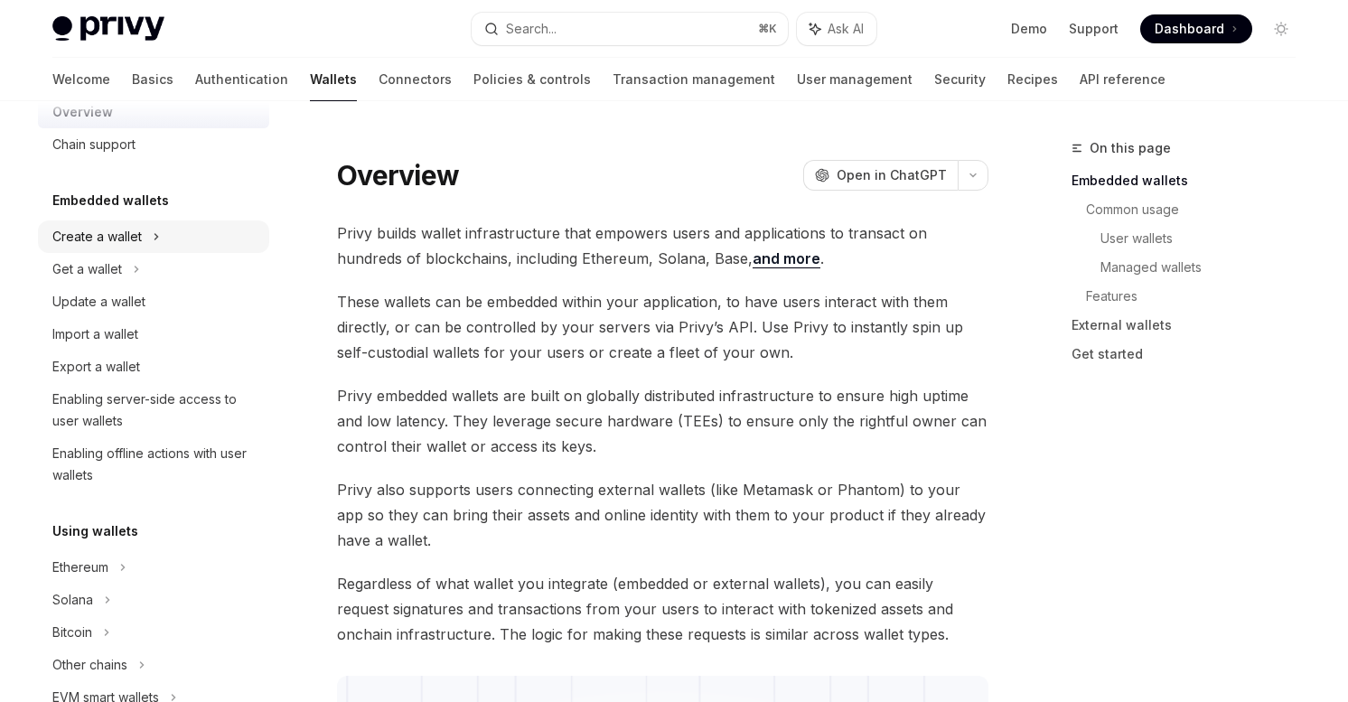
scroll to position [54, 0]
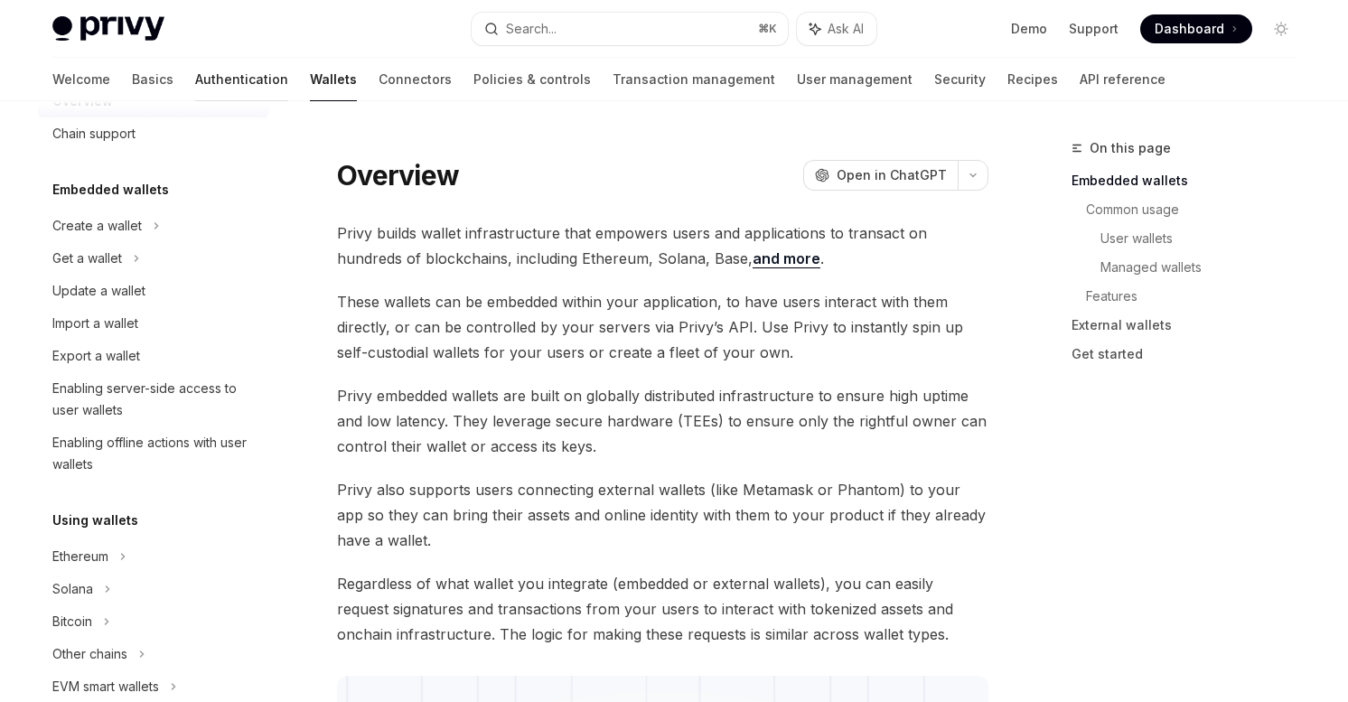
click at [195, 94] on link "Authentication" at bounding box center [241, 79] width 93 height 43
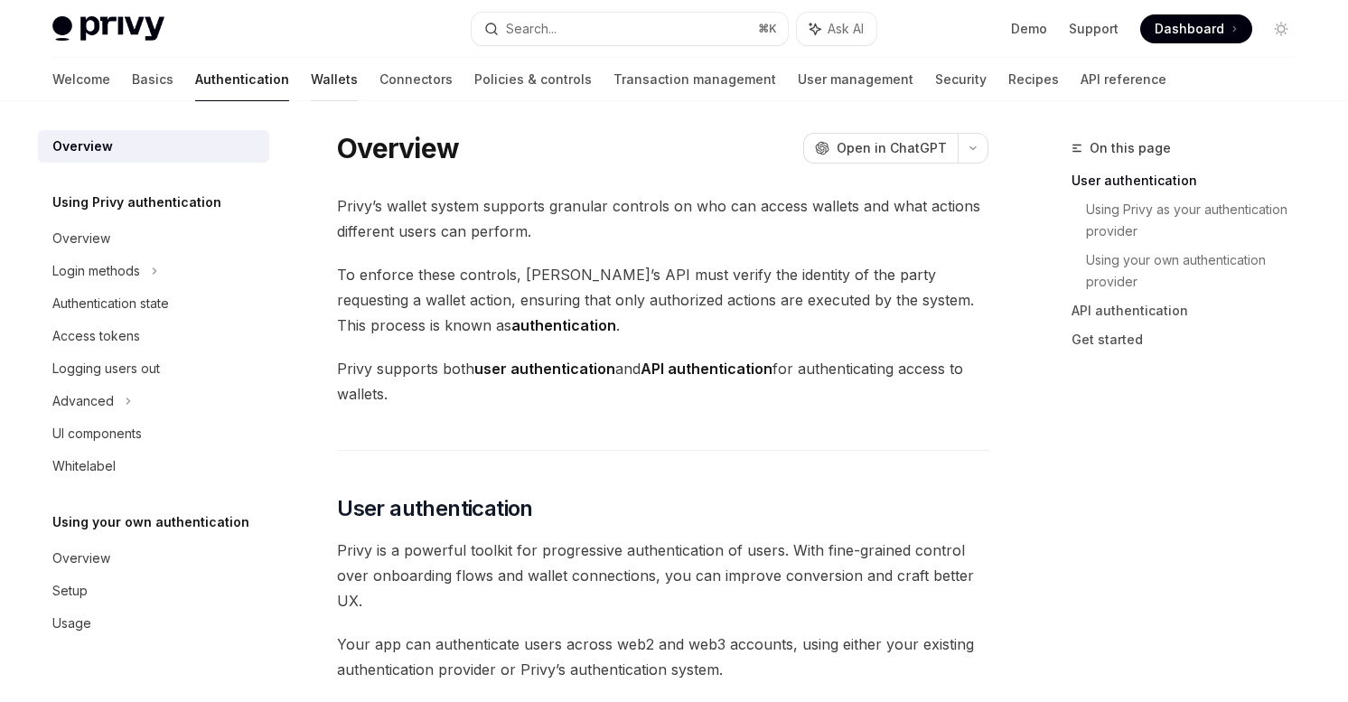
click at [311, 87] on link "Wallets" at bounding box center [334, 79] width 47 height 43
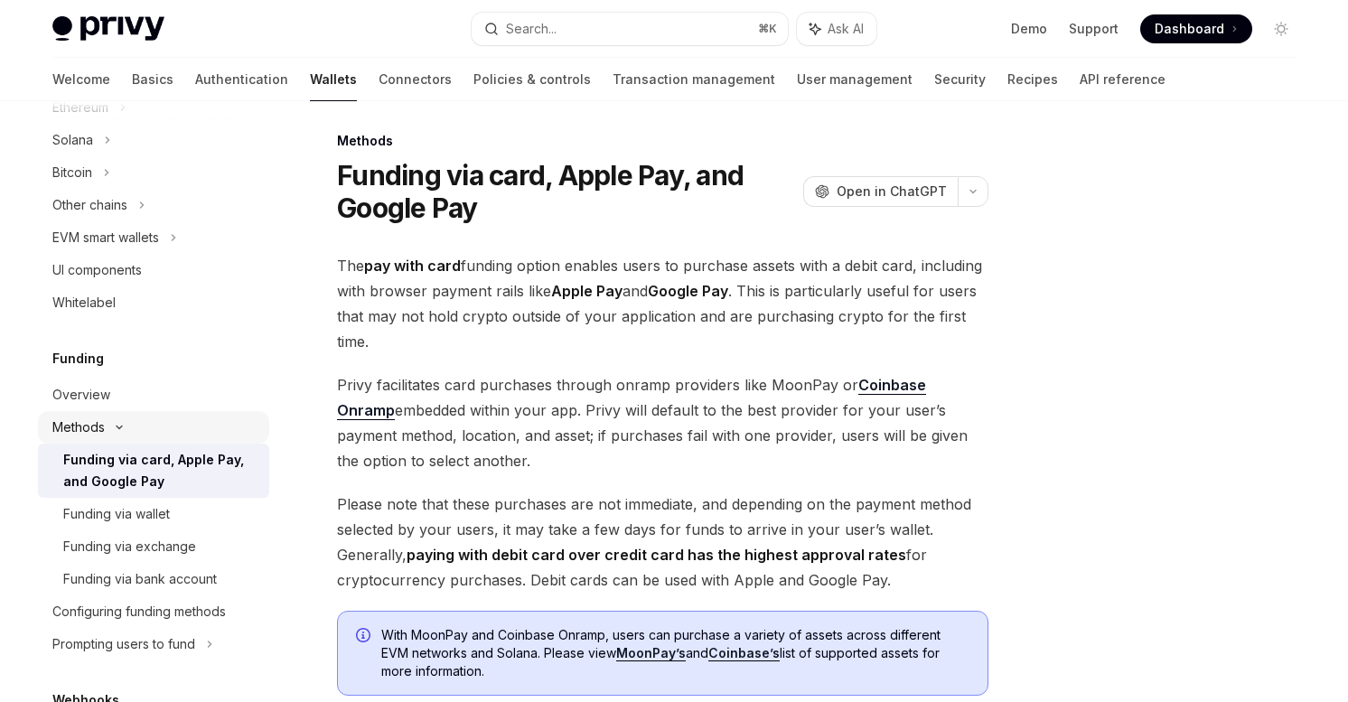
scroll to position [538, 0]
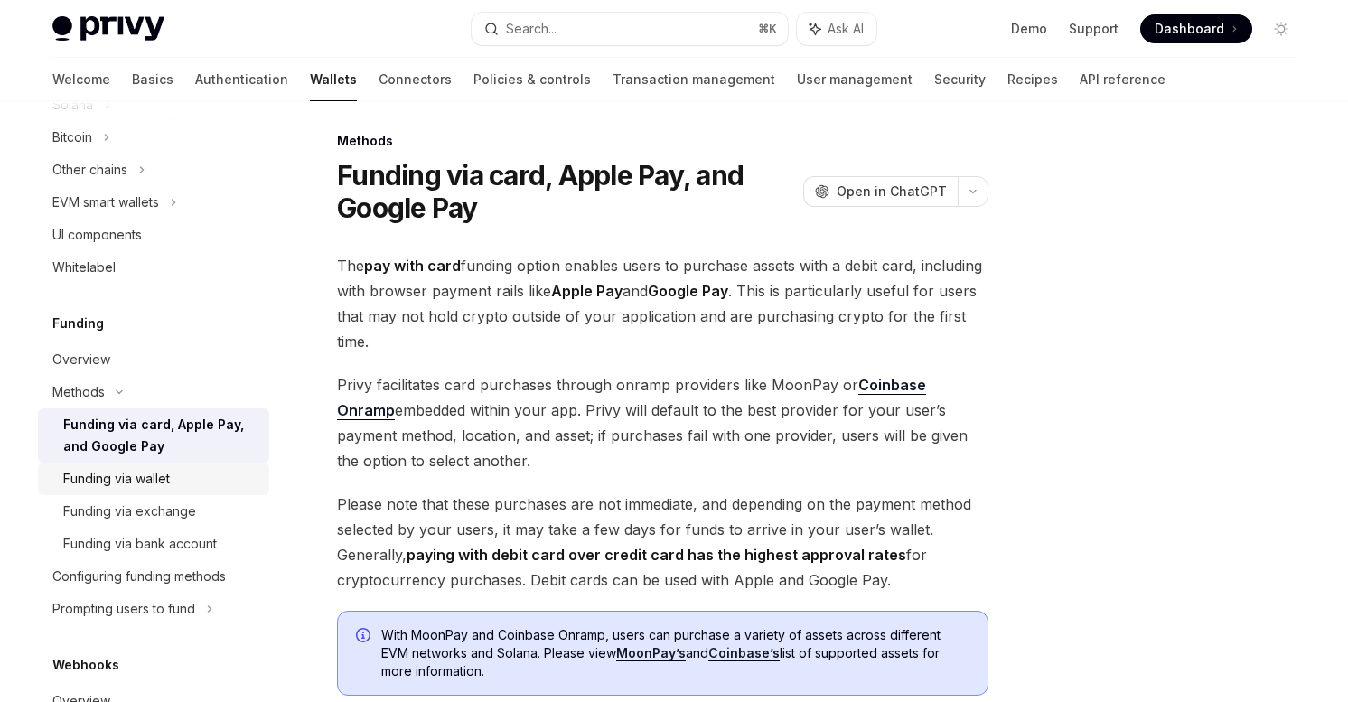
click at [174, 481] on div "Funding via wallet" at bounding box center [160, 479] width 195 height 22
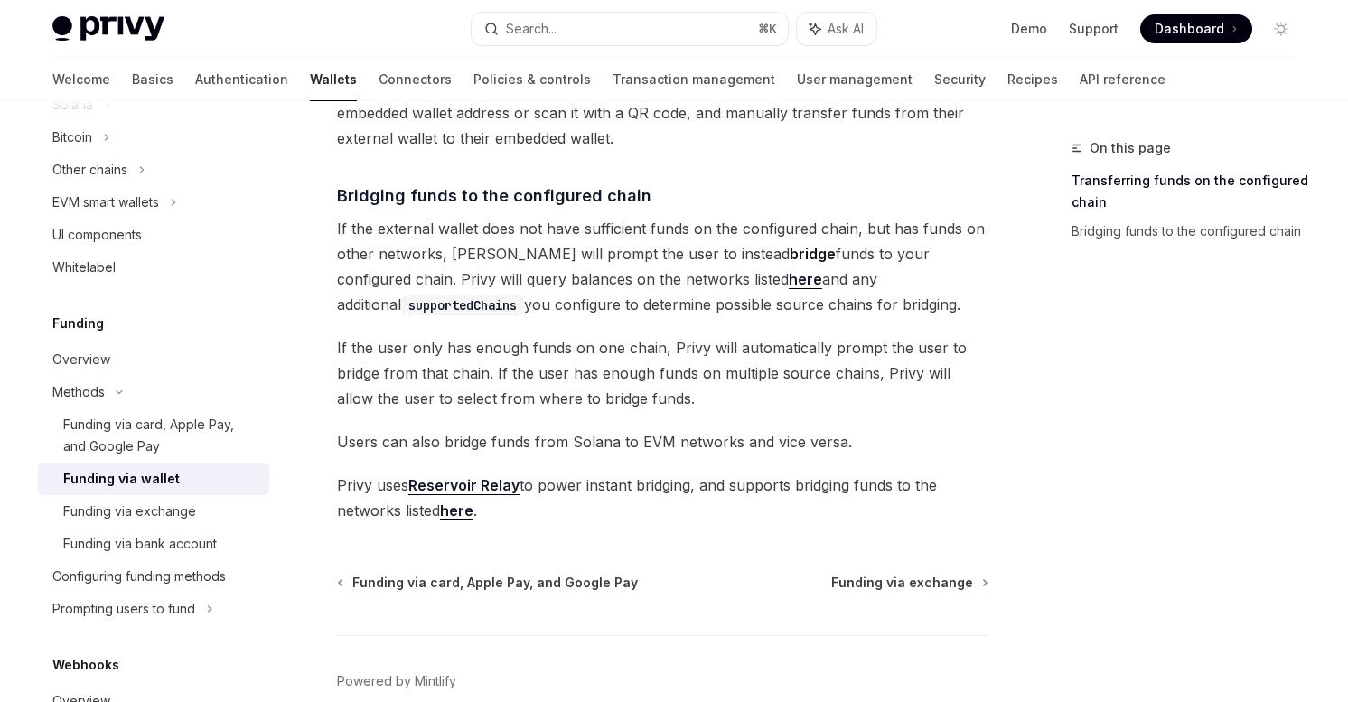
scroll to position [605, 0]
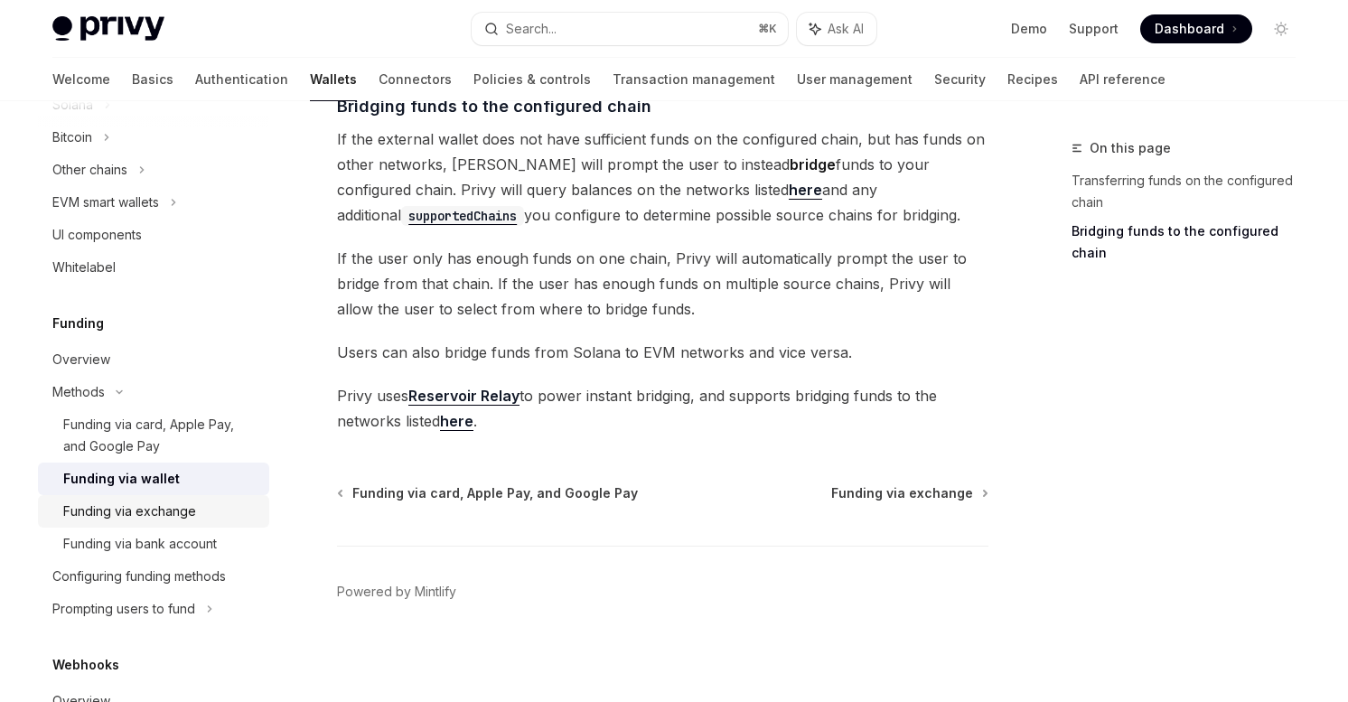
click at [183, 511] on div "Funding via exchange" at bounding box center [129, 511] width 133 height 22
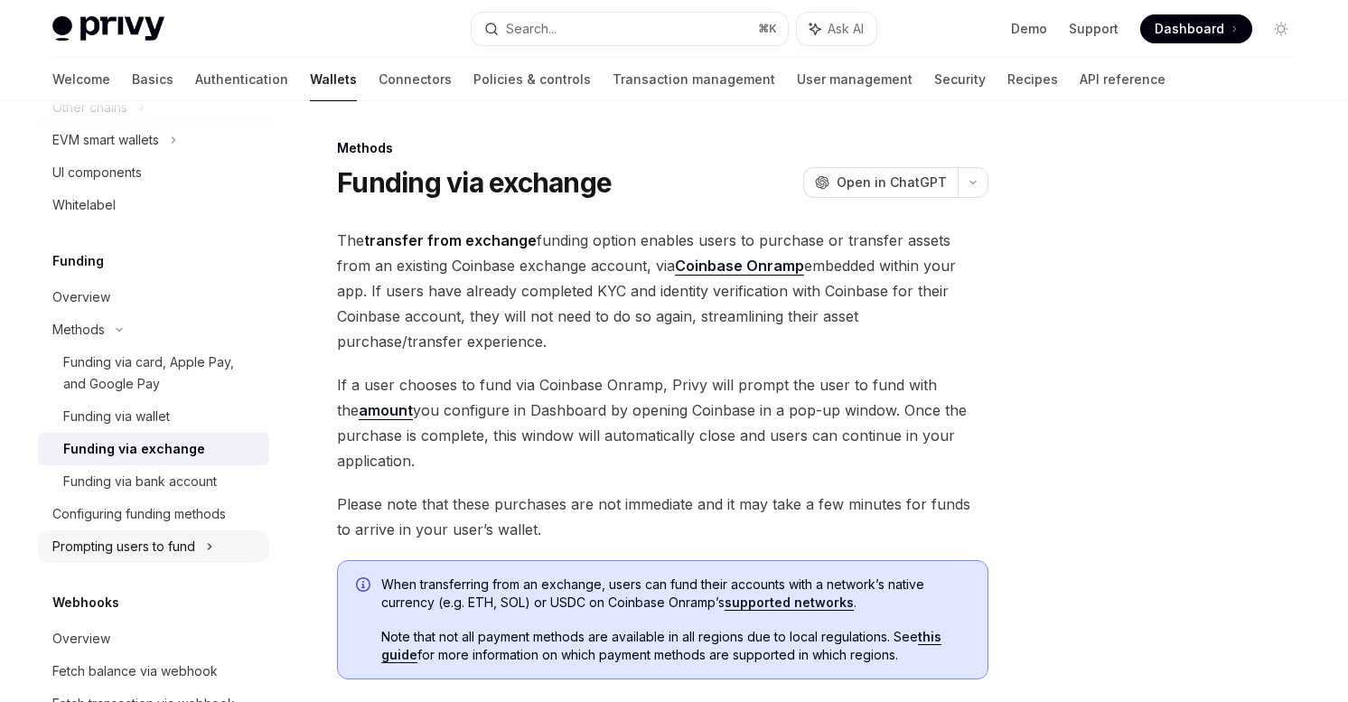
click at [226, 124] on div "Prompting users to fund" at bounding box center [153, 107] width 231 height 33
type textarea "*"
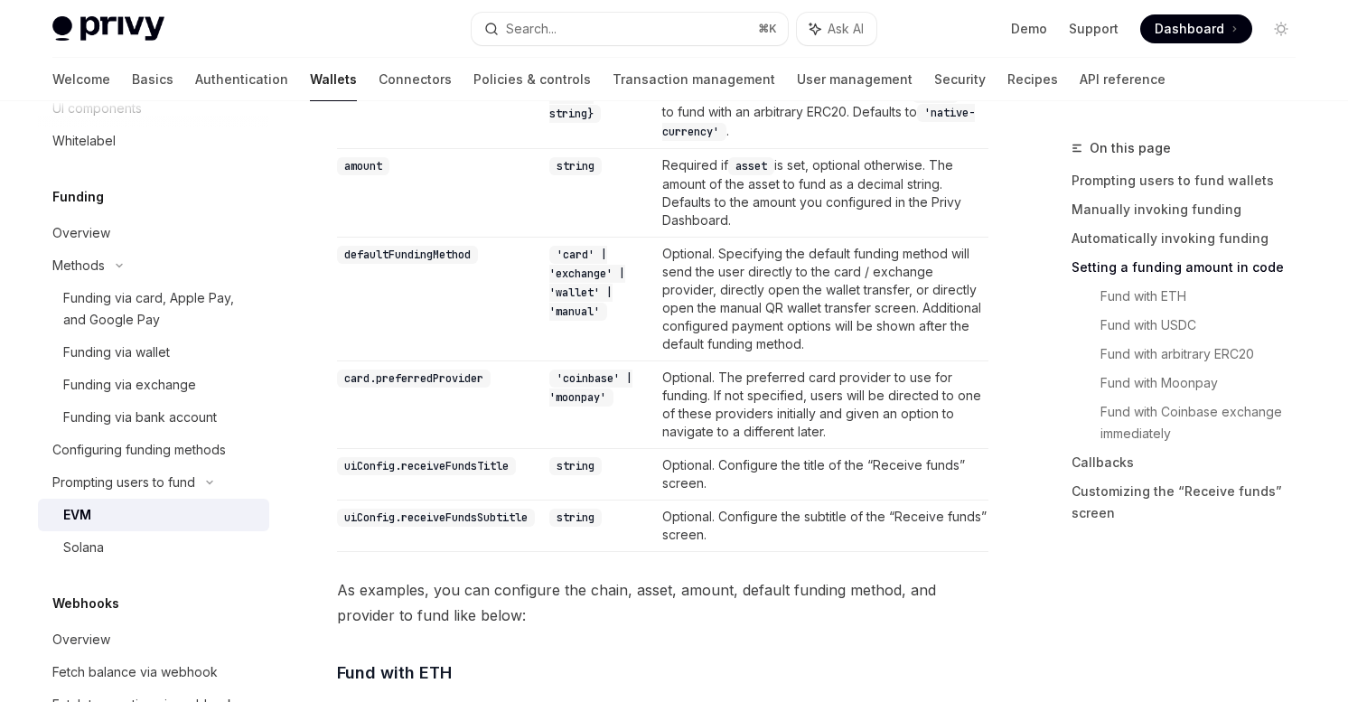
scroll to position [1962, 0]
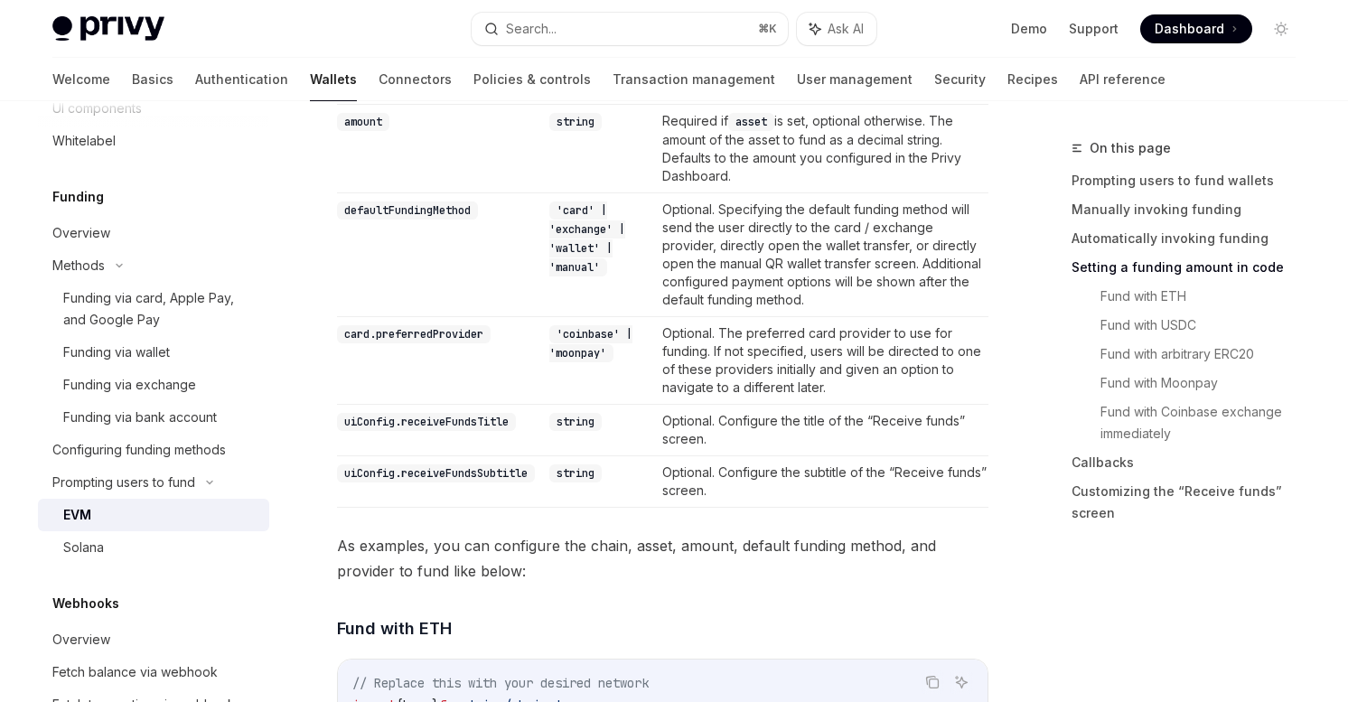
click at [446, 221] on td "defaultFundingMethod" at bounding box center [439, 254] width 205 height 124
click at [441, 213] on code "defaultFundingMethod" at bounding box center [407, 210] width 141 height 18
copy code "defaultFundingMethod"
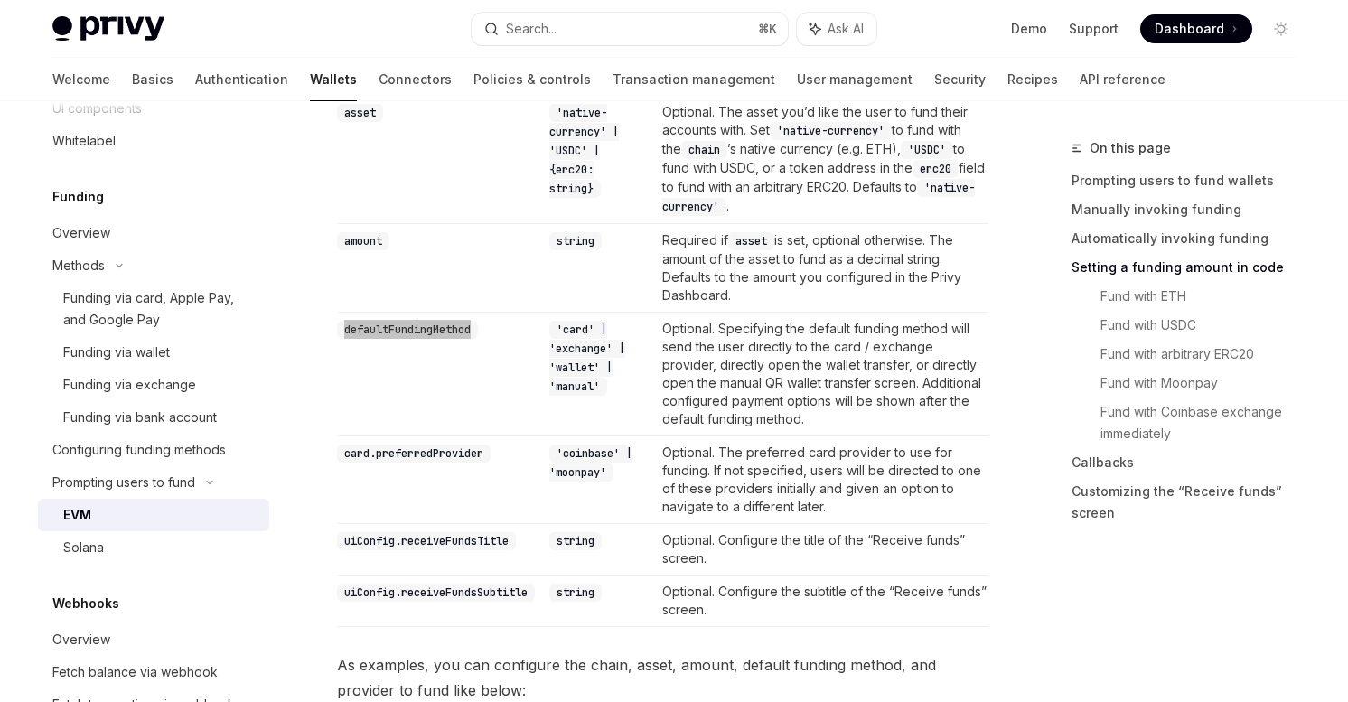
scroll to position [1845, 0]
click at [766, 317] on td "Optional. Specifying the default funding method will send the user directly to …" at bounding box center [821, 372] width 333 height 124
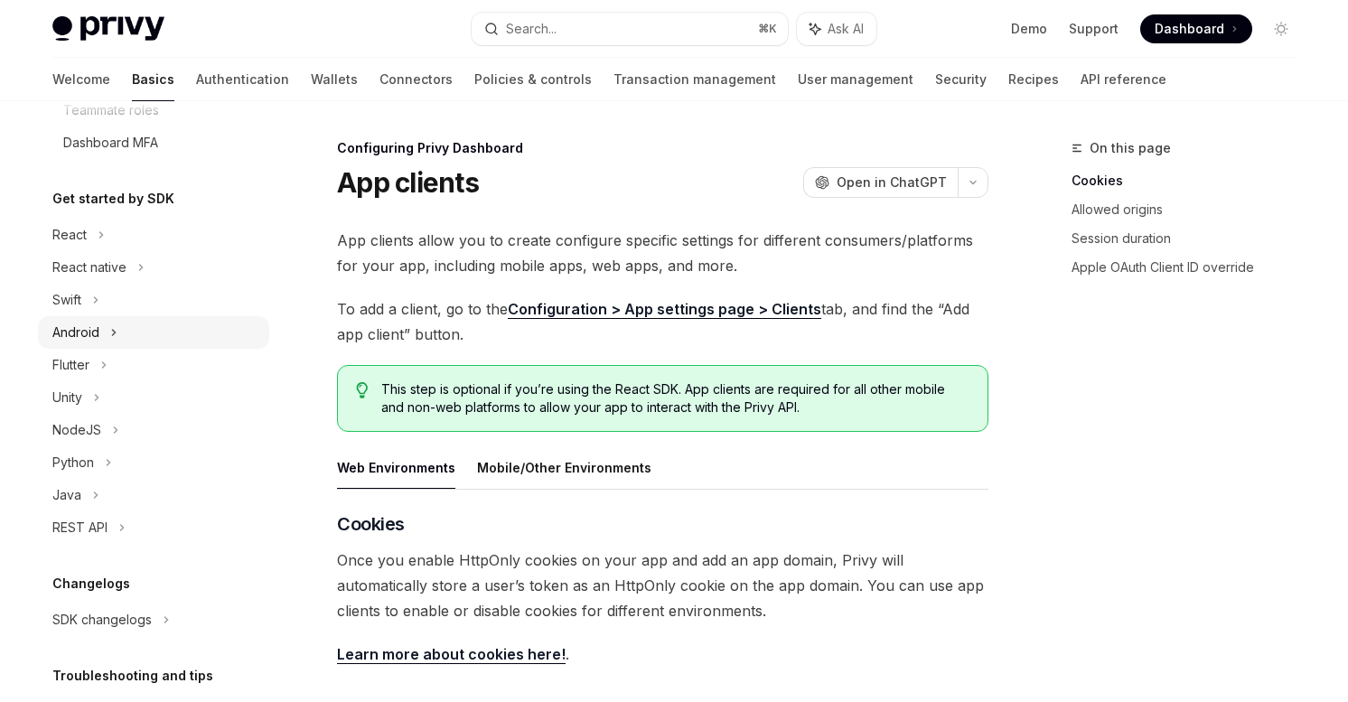
scroll to position [454, 0]
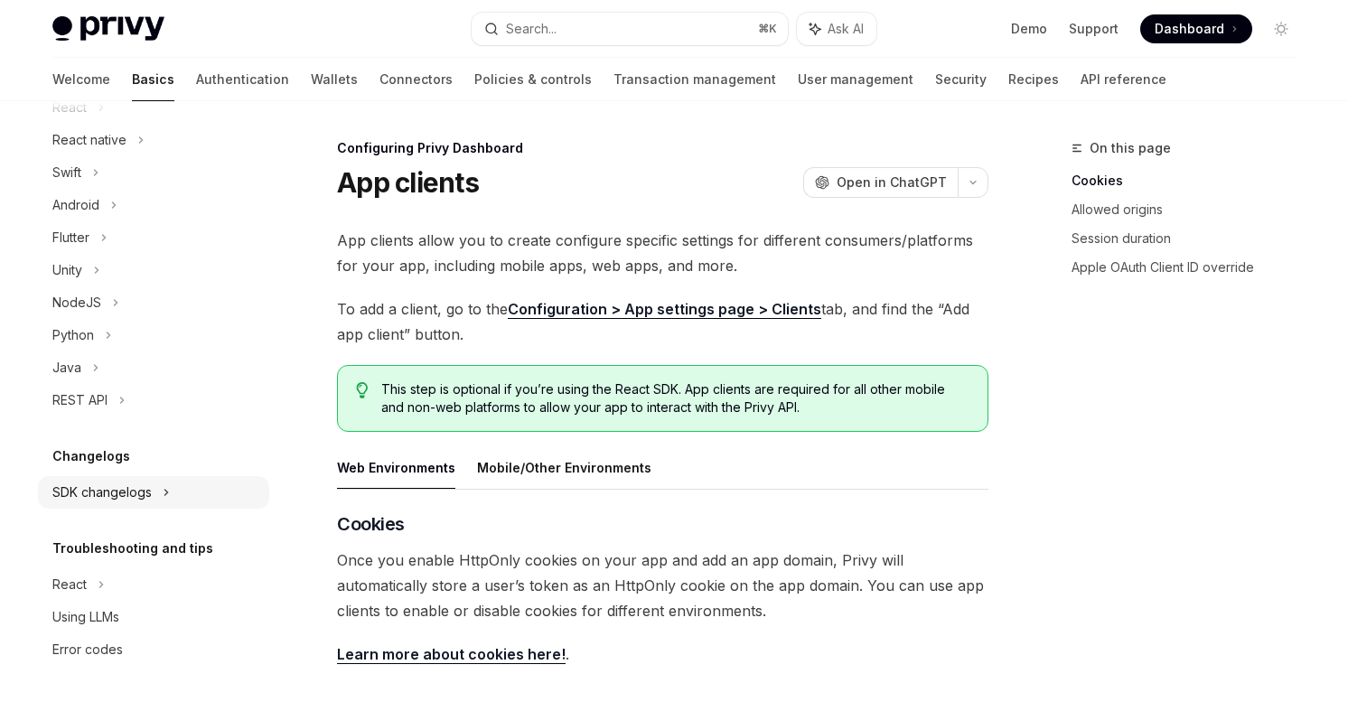
click at [87, 118] on div "SDK changelogs" at bounding box center [69, 108] width 34 height 22
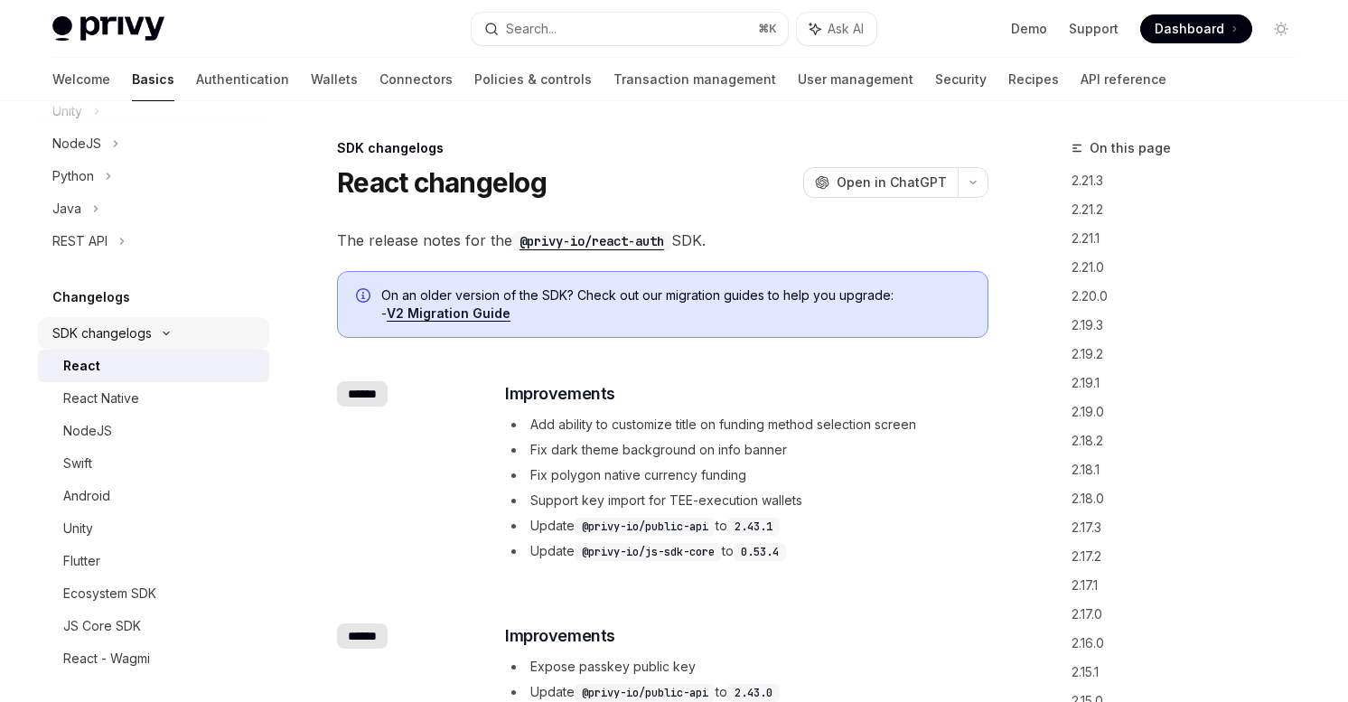
scroll to position [615, 0]
click at [145, 394] on div "React Native" at bounding box center [160, 397] width 195 height 22
type textarea "*"
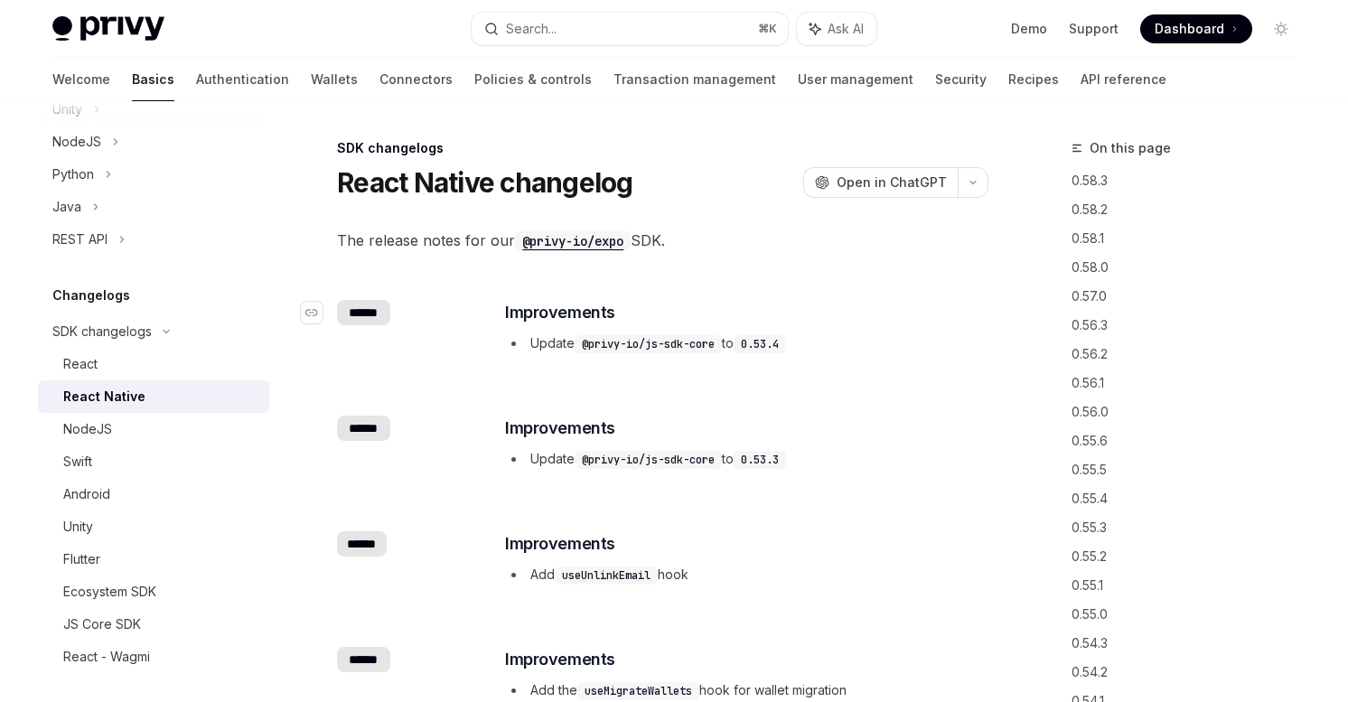
click at [353, 304] on div "******" at bounding box center [363, 312] width 52 height 25
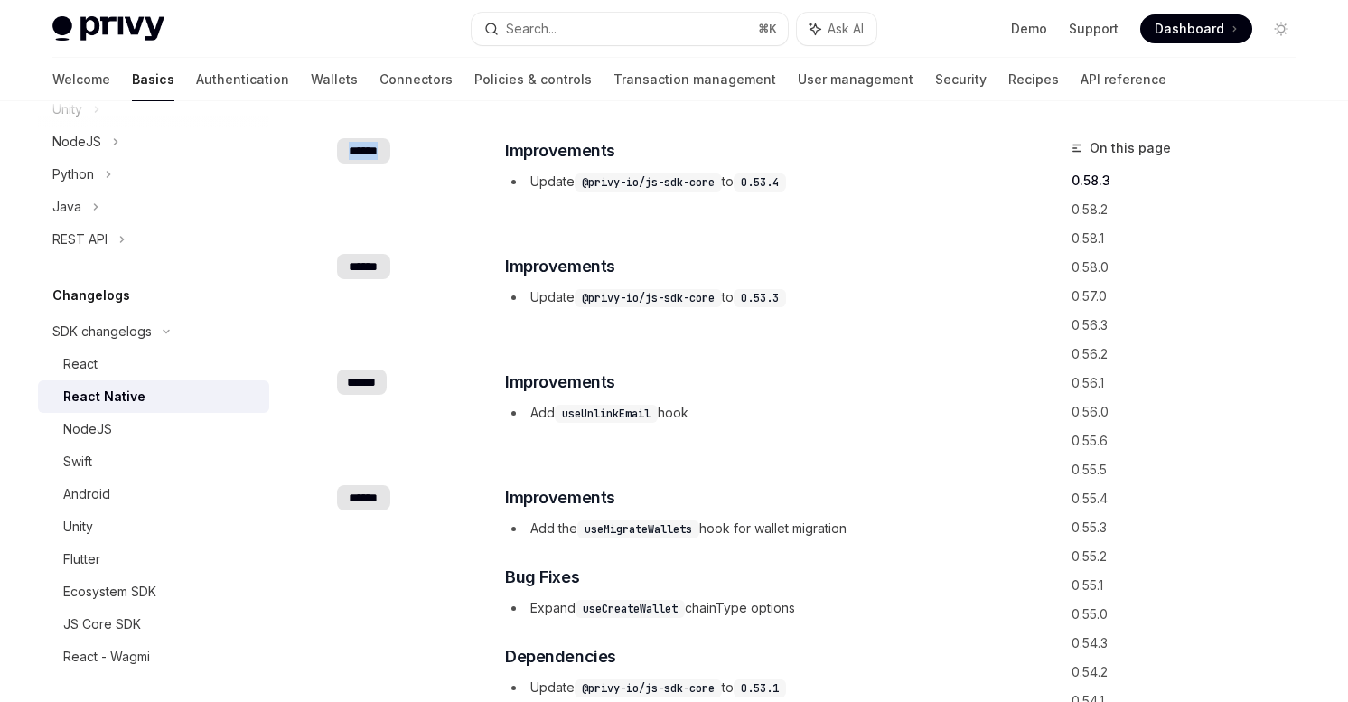
scroll to position [163, 0]
click at [353, 143] on div "******" at bounding box center [363, 149] width 52 height 25
copy div "******"
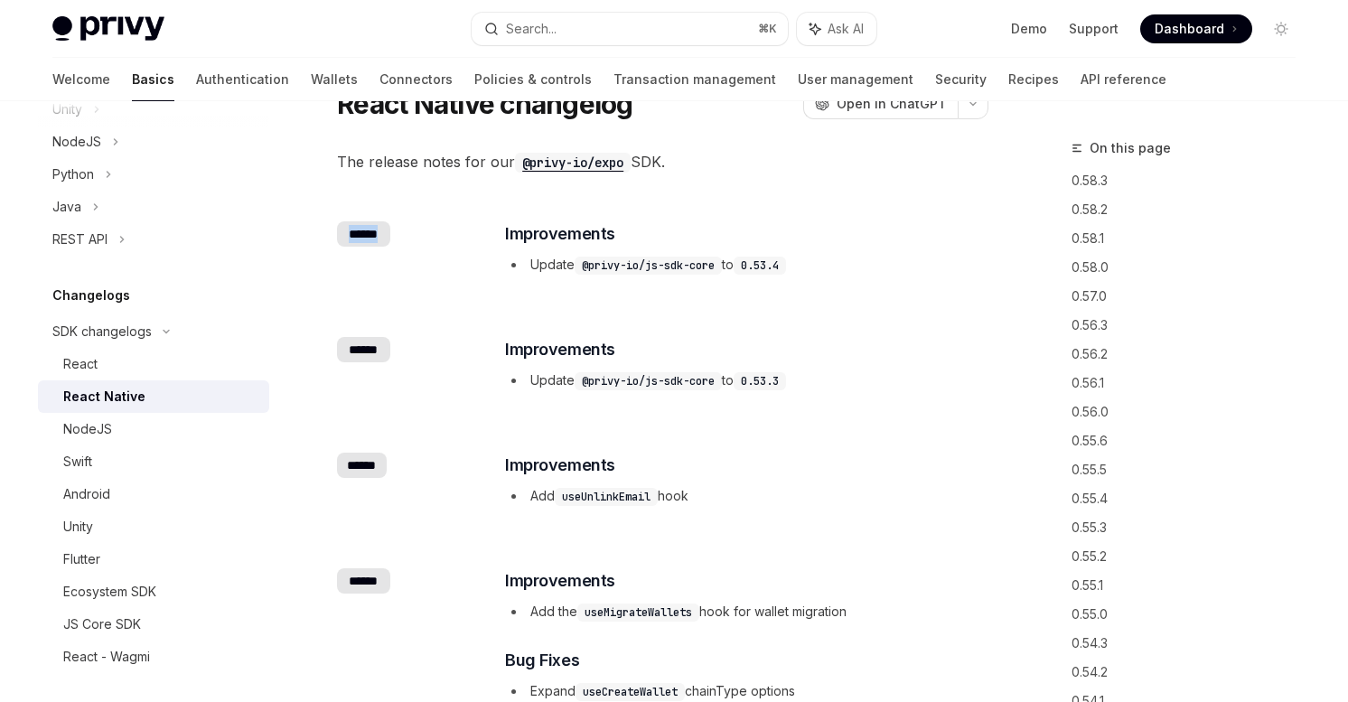
scroll to position [80, 0]
